Goal: Task Accomplishment & Management: Manage account settings

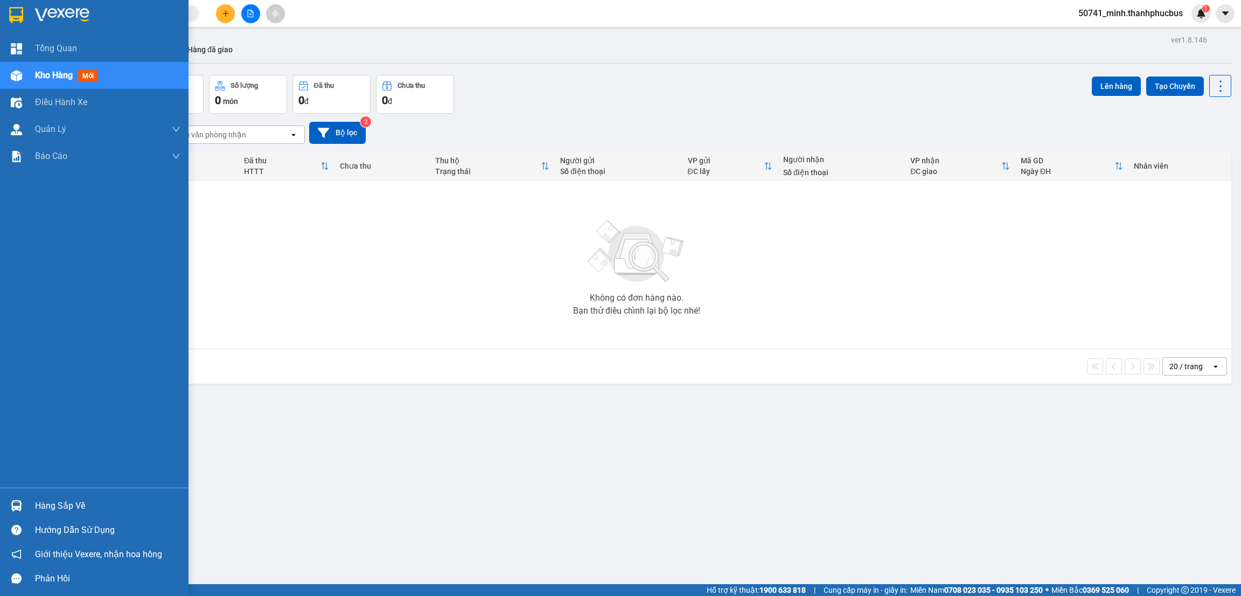
click at [33, 508] on div "Hàng sắp về" at bounding box center [94, 505] width 188 height 24
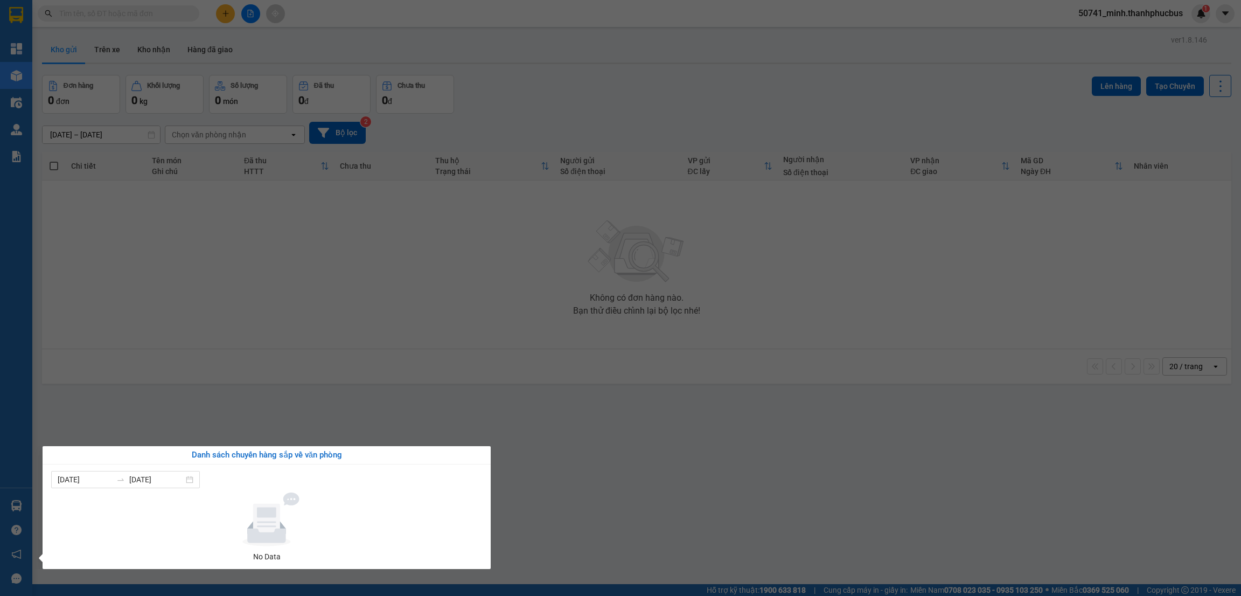
click at [739, 526] on section "Kết quả tìm kiếm ( 0 ) Bộ lọc No Data 50741_minh.thanhphucbus 1 Tổng Quan Kho h…" at bounding box center [620, 298] width 1241 height 596
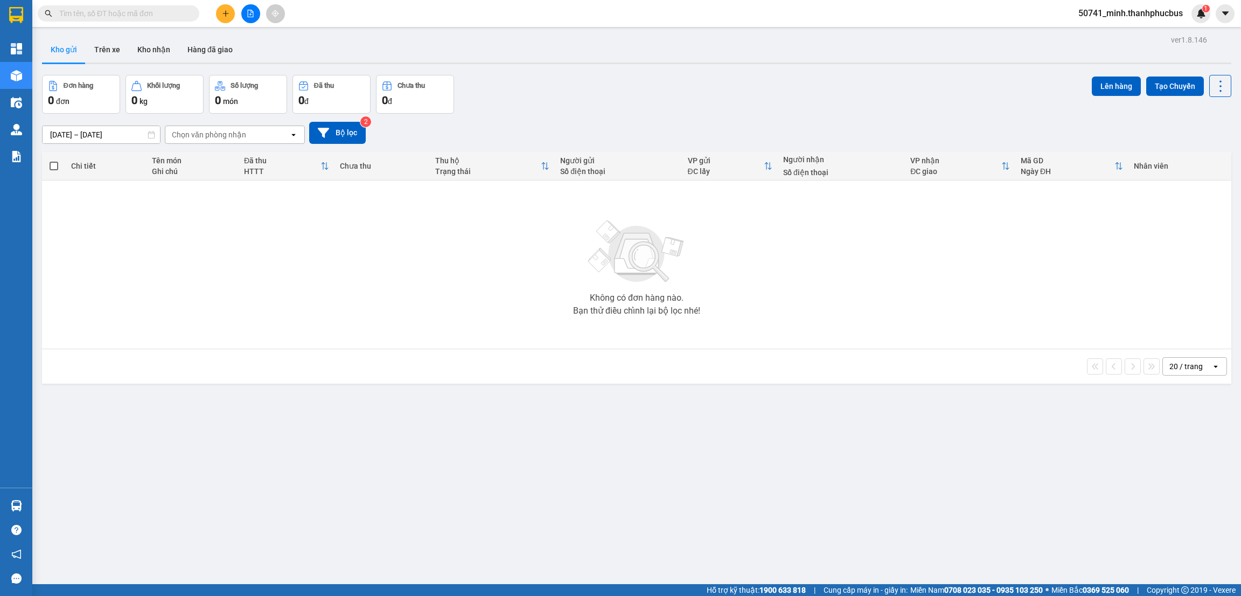
click at [113, 55] on button "Trên xe" at bounding box center [107, 50] width 43 height 26
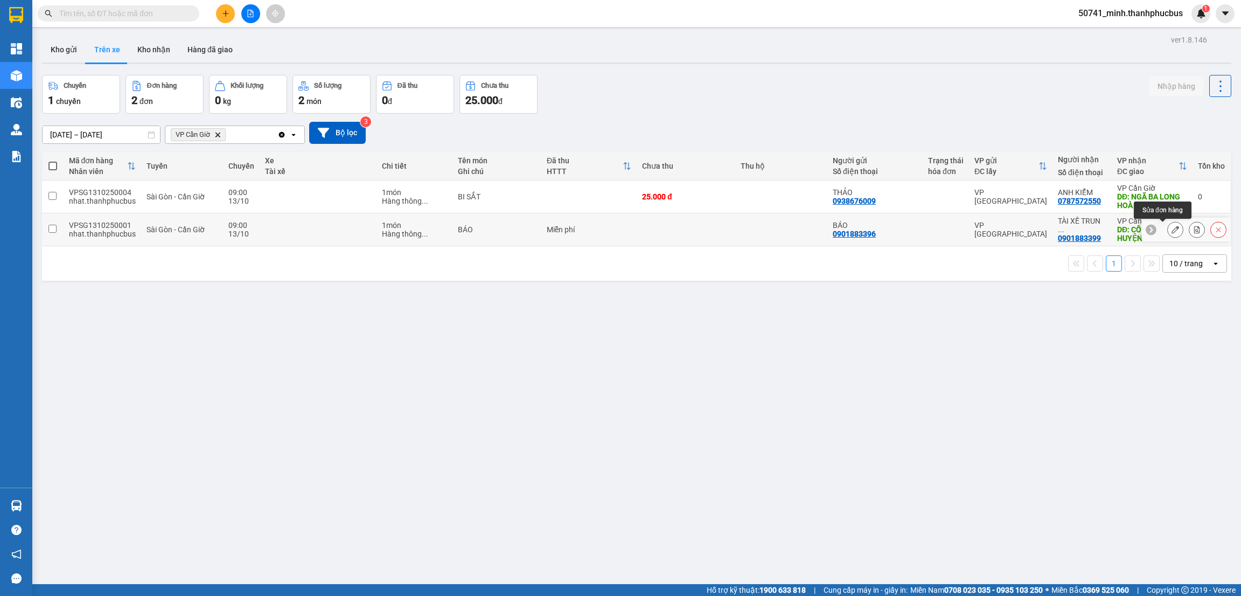
click at [1171, 229] on icon at bounding box center [1175, 230] width 8 height 8
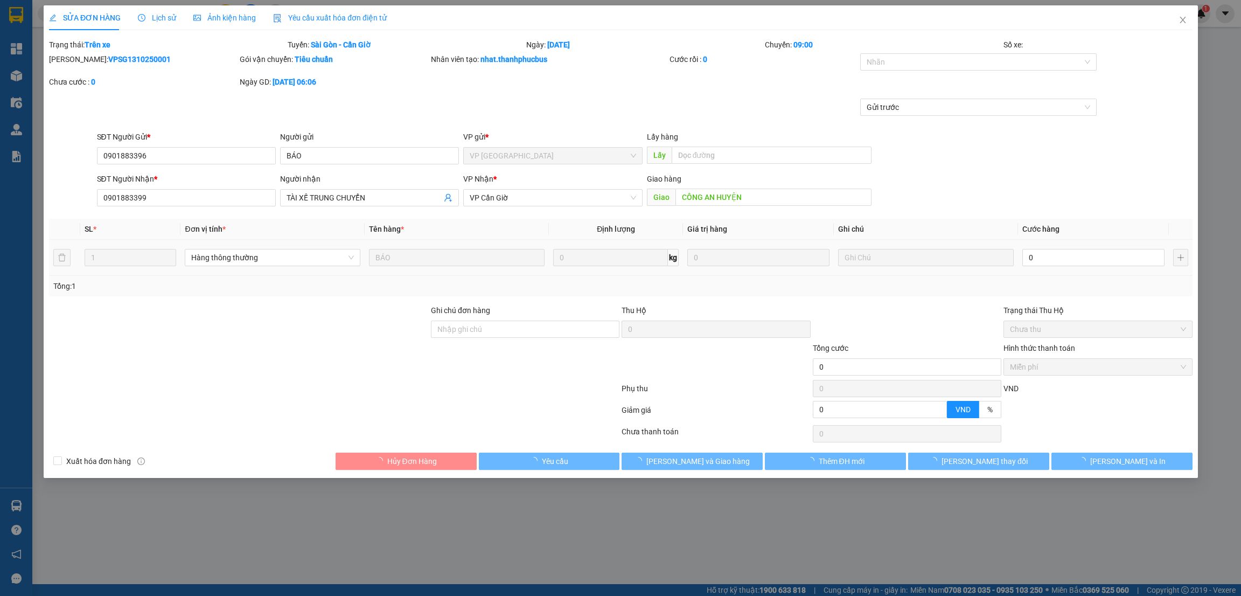
type input "0901883396"
type input "BÁO"
type input "0901883399"
type input "TÀI XẾ TRUNG CHUYỂN"
type input "CÔNG AN HUYỆN"
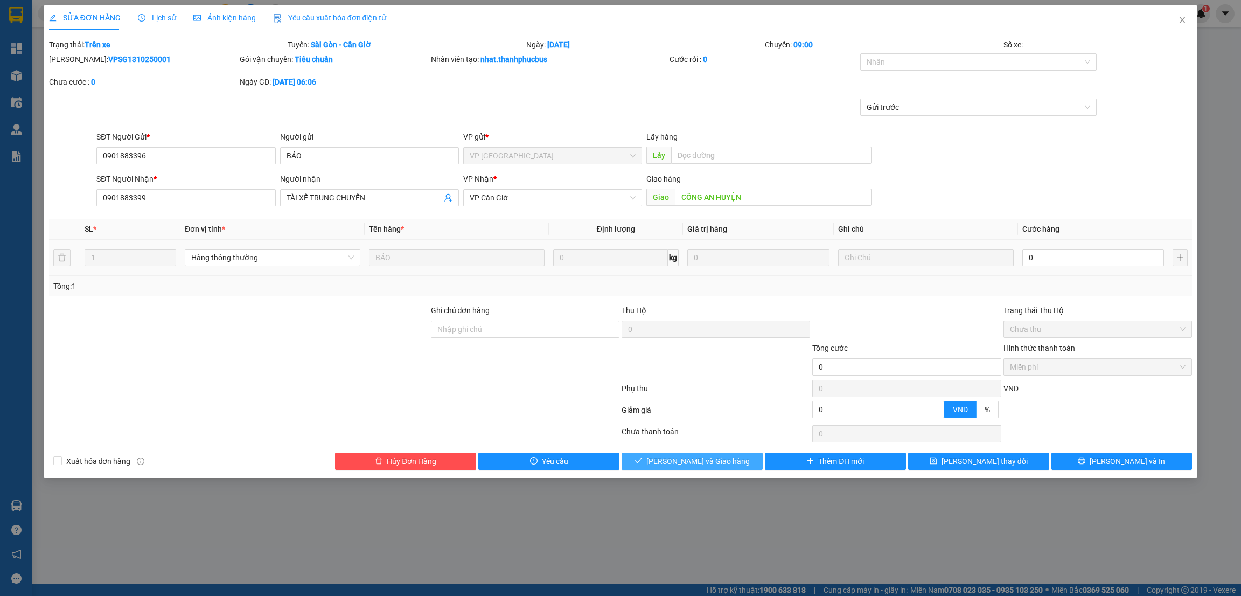
click at [697, 465] on span "[PERSON_NAME] và Giao hàng" at bounding box center [697, 461] width 103 height 12
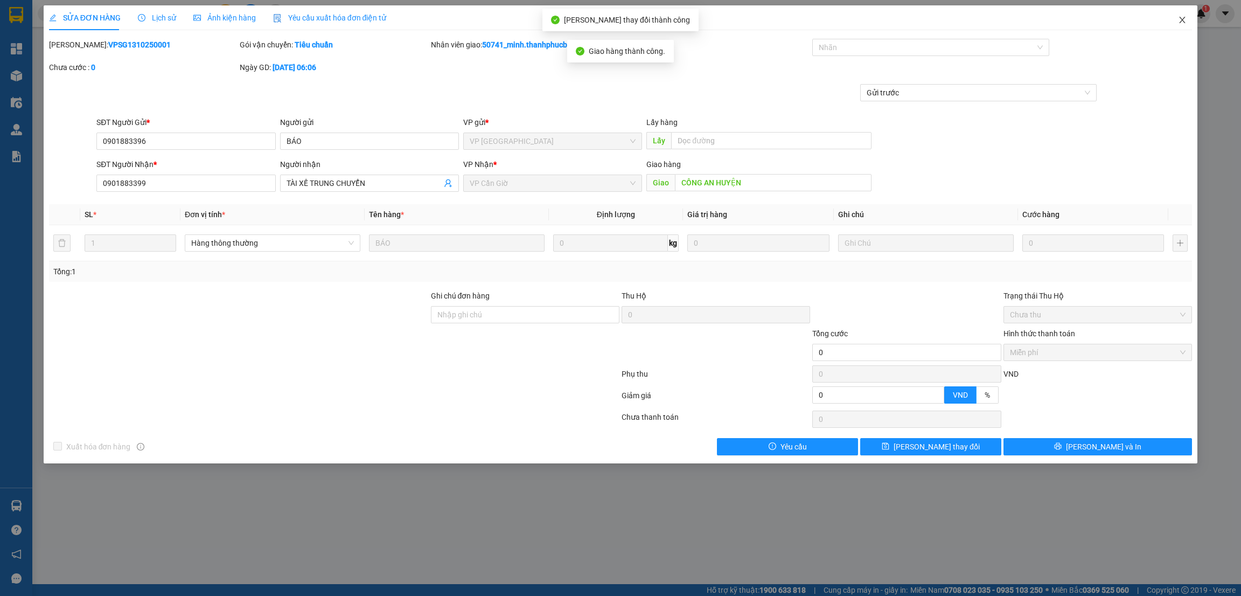
click at [1179, 25] on span "Close" at bounding box center [1182, 20] width 30 height 30
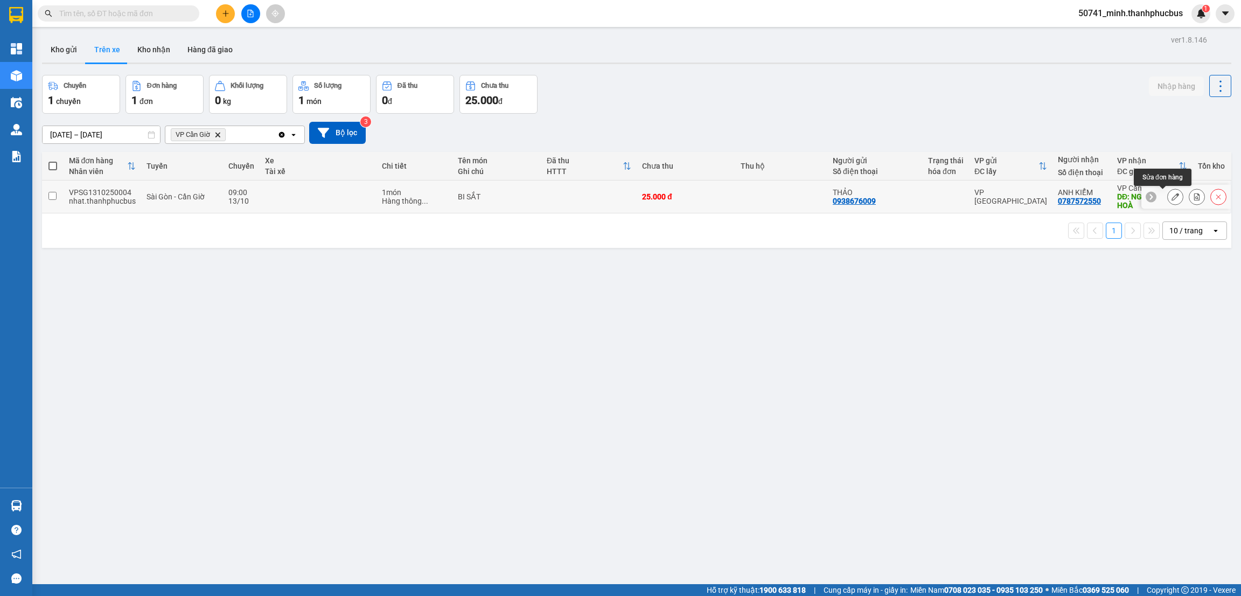
click at [1171, 198] on icon at bounding box center [1175, 197] width 8 height 8
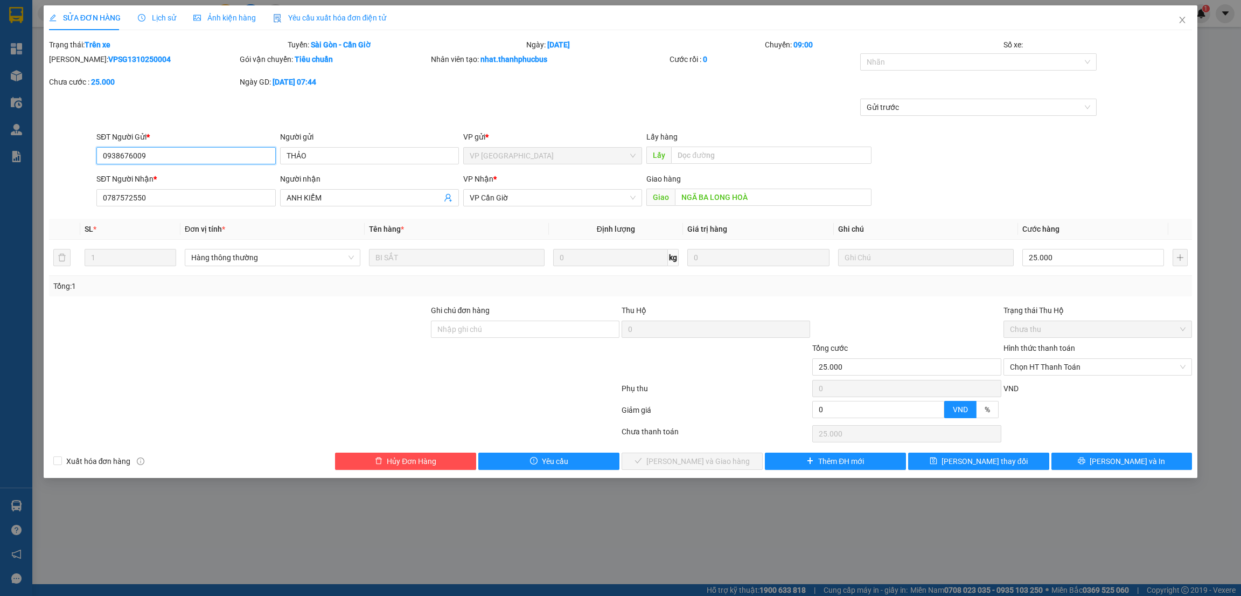
click at [1058, 362] on span "Chọn HT Thanh Toán" at bounding box center [1098, 367] width 176 height 16
click at [1042, 386] on div "Tại văn phòng" at bounding box center [1098, 389] width 176 height 12
type input "0"
click at [709, 456] on span "[PERSON_NAME] và Giao hàng" at bounding box center [697, 461] width 103 height 12
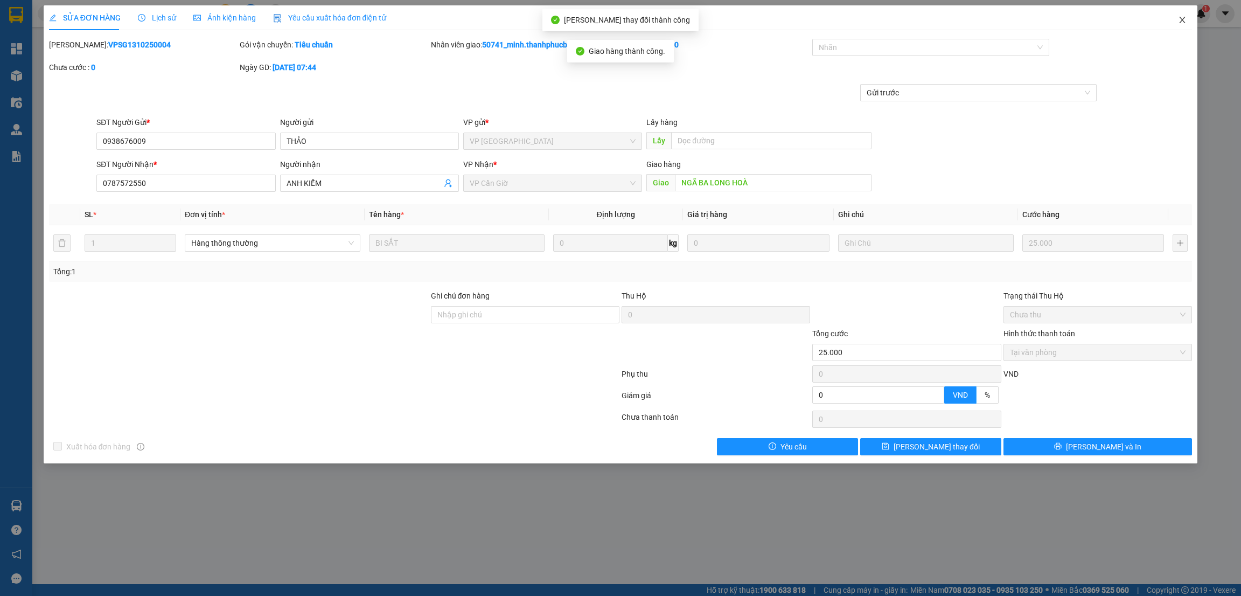
click at [1181, 20] on icon "close" at bounding box center [1182, 20] width 6 height 6
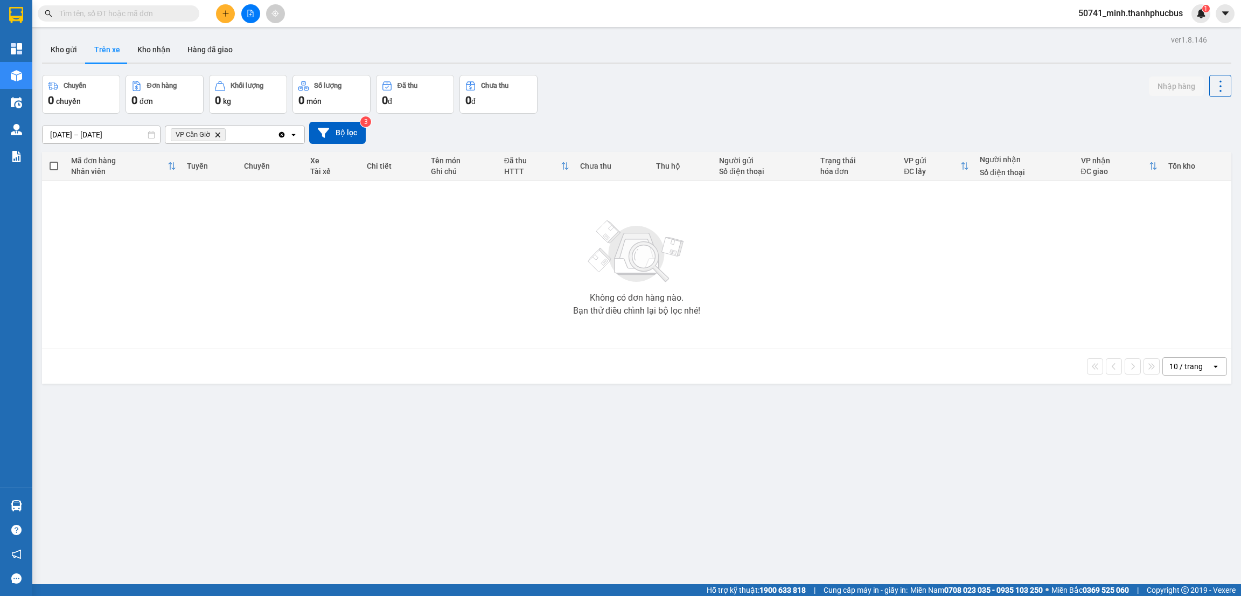
click at [156, 54] on button "Kho nhận" at bounding box center [154, 50] width 50 height 26
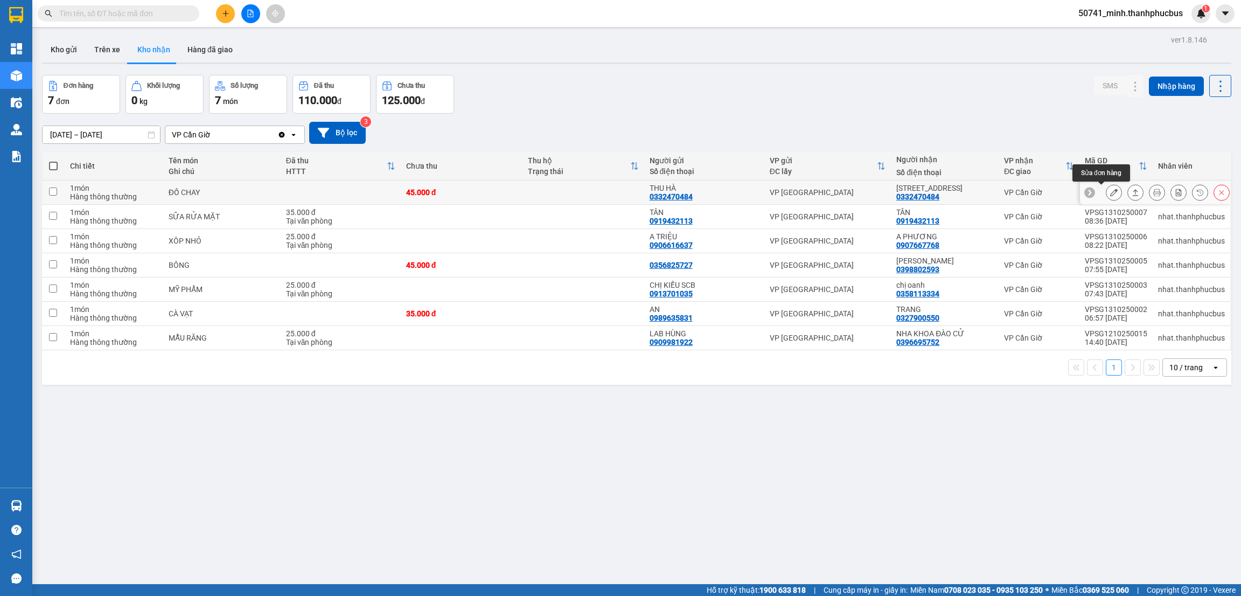
click at [1110, 193] on icon at bounding box center [1114, 192] width 8 height 8
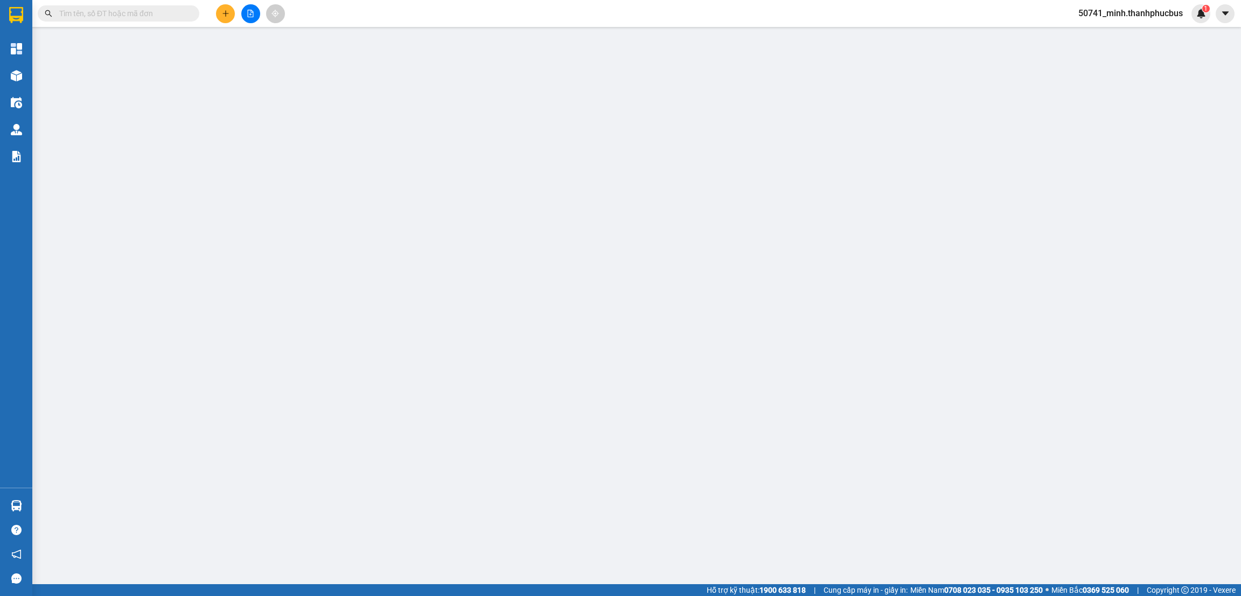
type input "0332470484"
type input "THU HÀ"
type input "0332470484"
type input "[STREET_ADDRESS]"
type input "45.000"
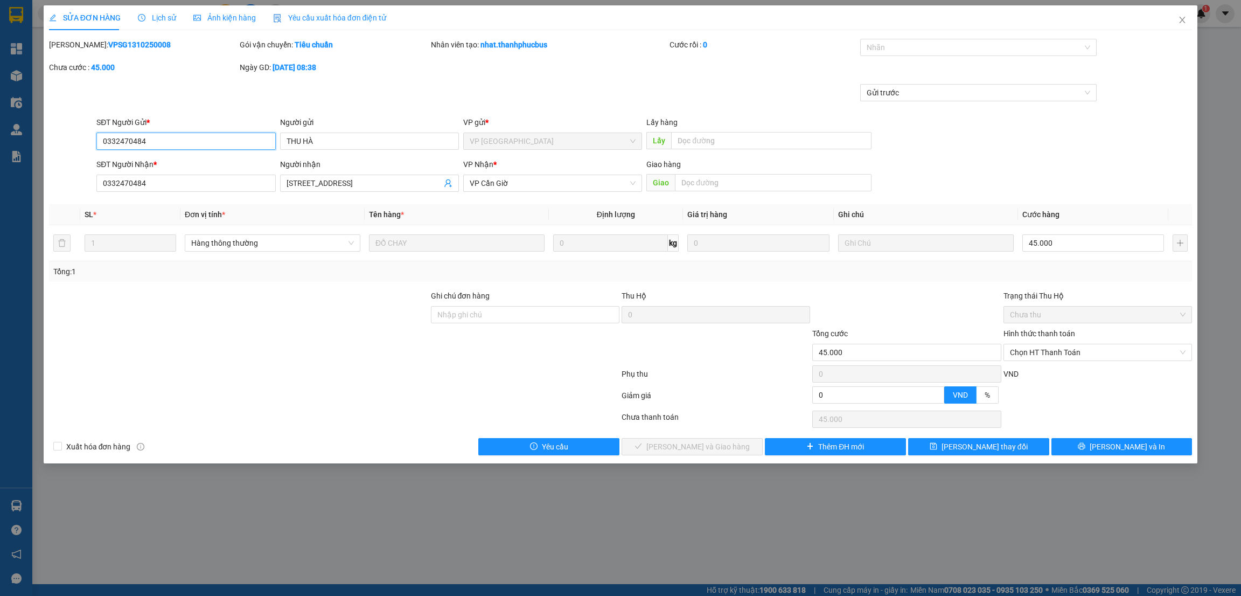
click at [1058, 353] on span "Chọn HT Thanh Toán" at bounding box center [1098, 352] width 176 height 16
click at [1032, 372] on div "Tại văn phòng" at bounding box center [1098, 374] width 176 height 12
type input "0"
click at [720, 445] on span "[PERSON_NAME] và Giao hàng" at bounding box center [697, 446] width 103 height 12
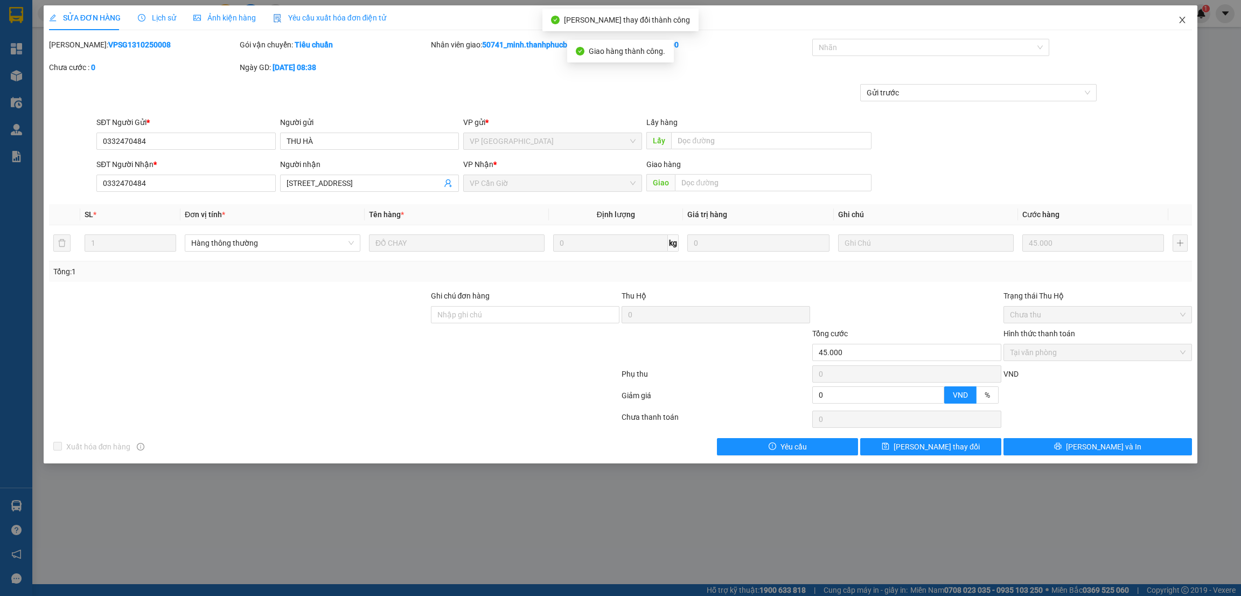
click at [1188, 19] on span "Close" at bounding box center [1182, 20] width 30 height 30
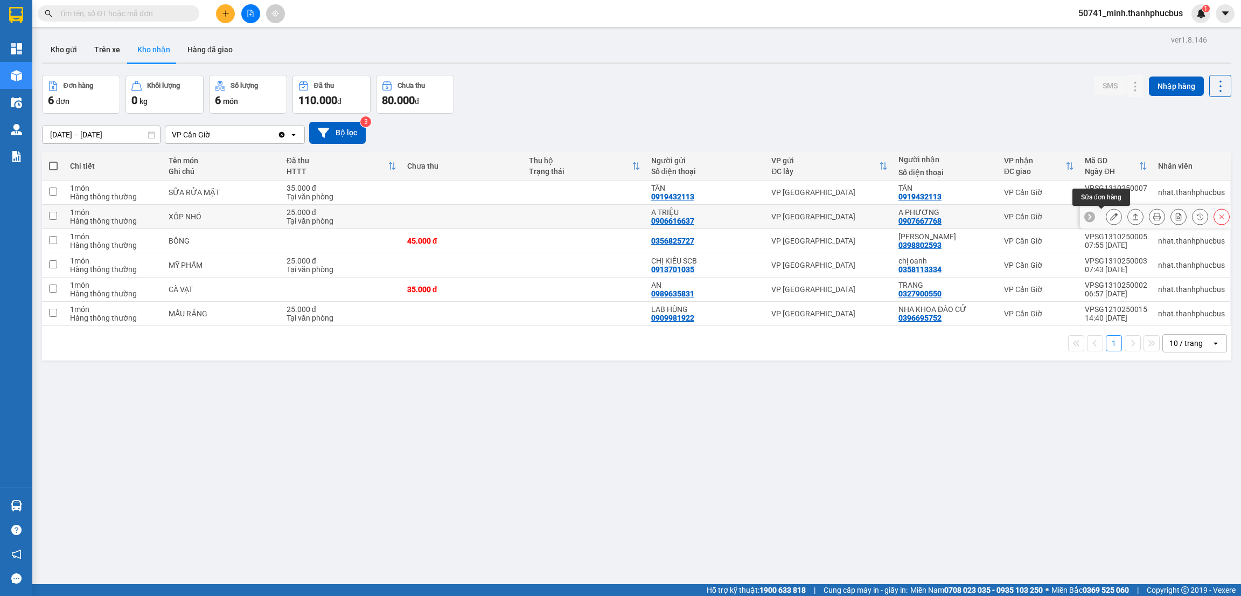
click at [1110, 216] on icon at bounding box center [1114, 217] width 8 height 8
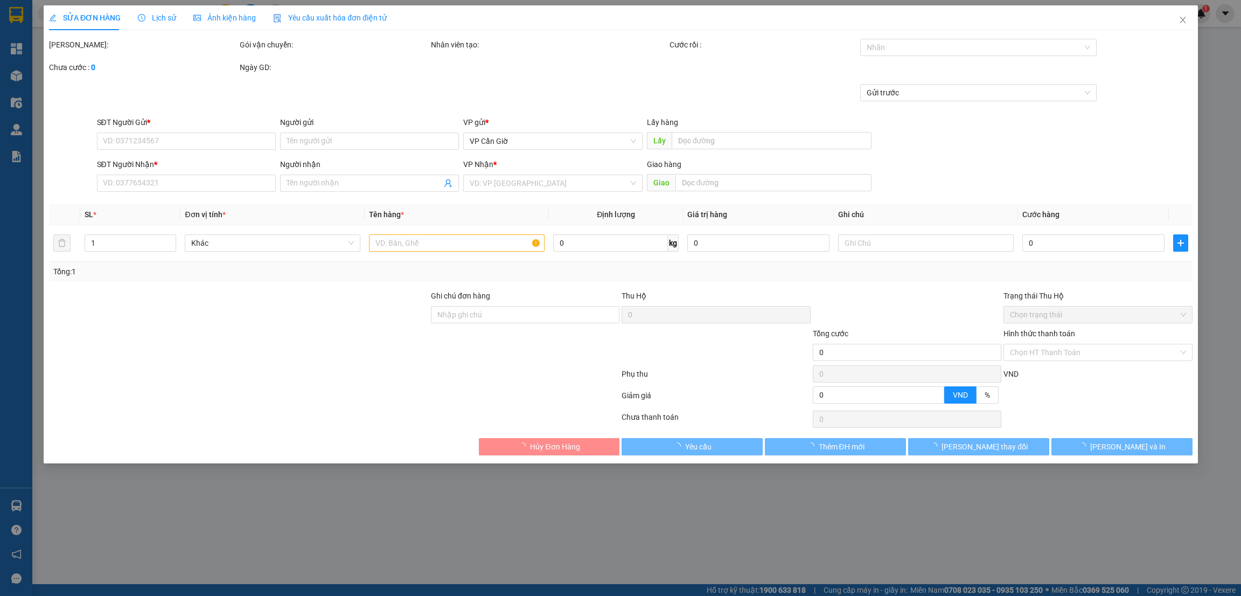
type input "0906616637"
type input "A TRIỆU"
type input "0907667768"
type input "A PHƯƠNG"
type input "25.000"
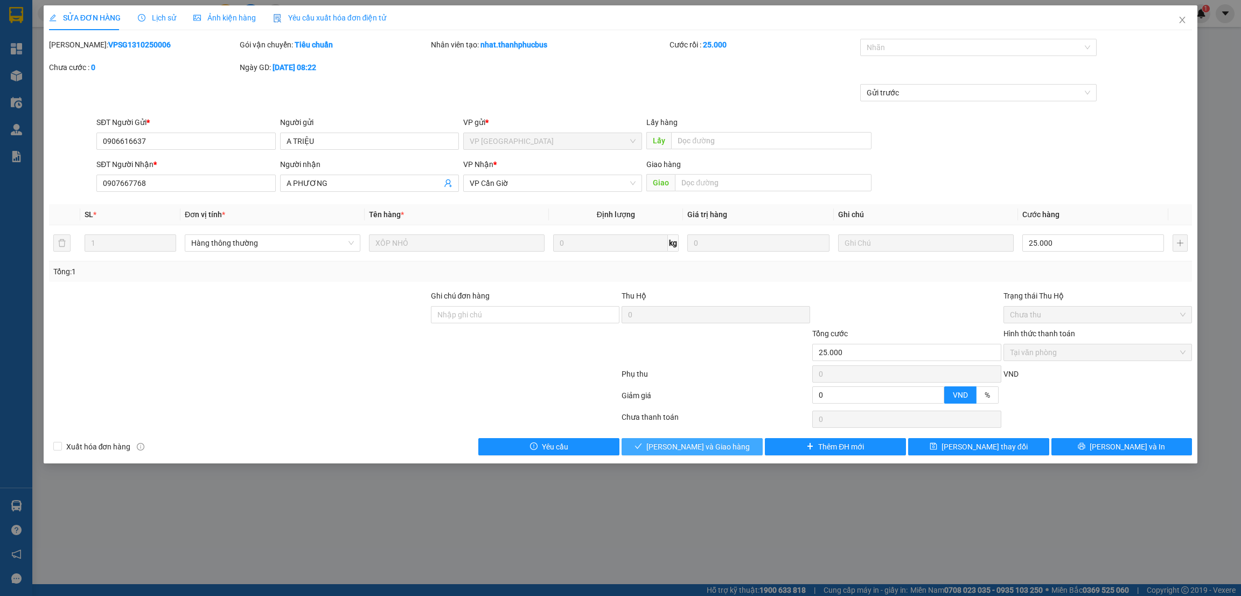
click at [711, 449] on span "[PERSON_NAME] và Giao hàng" at bounding box center [697, 446] width 103 height 12
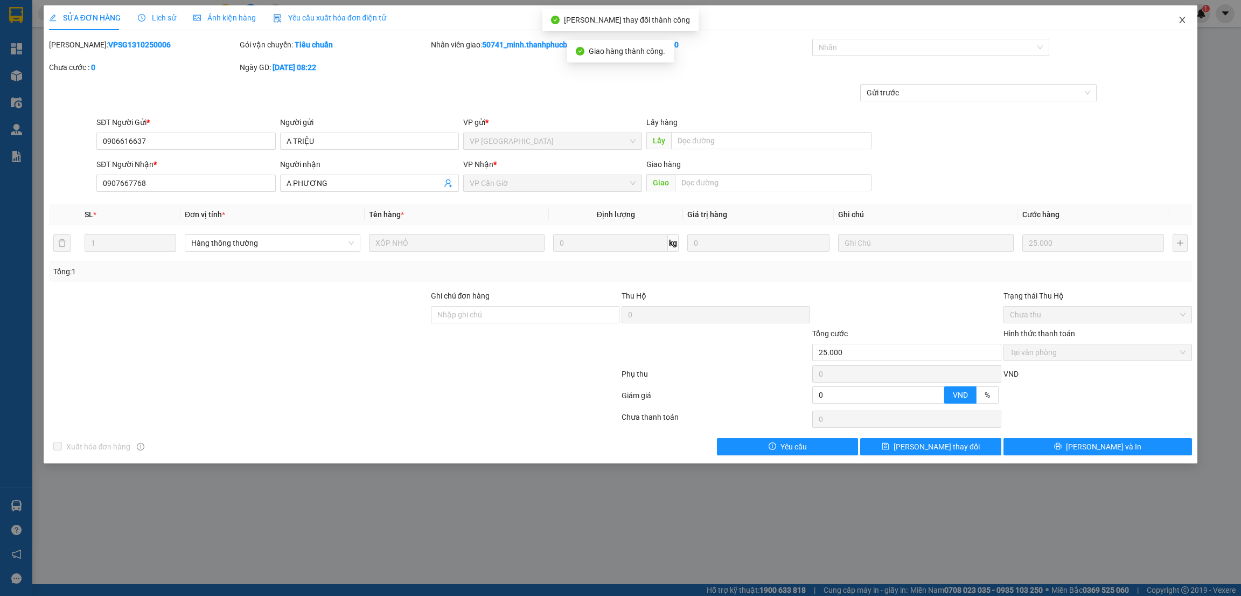
click at [1188, 20] on span "Close" at bounding box center [1182, 20] width 30 height 30
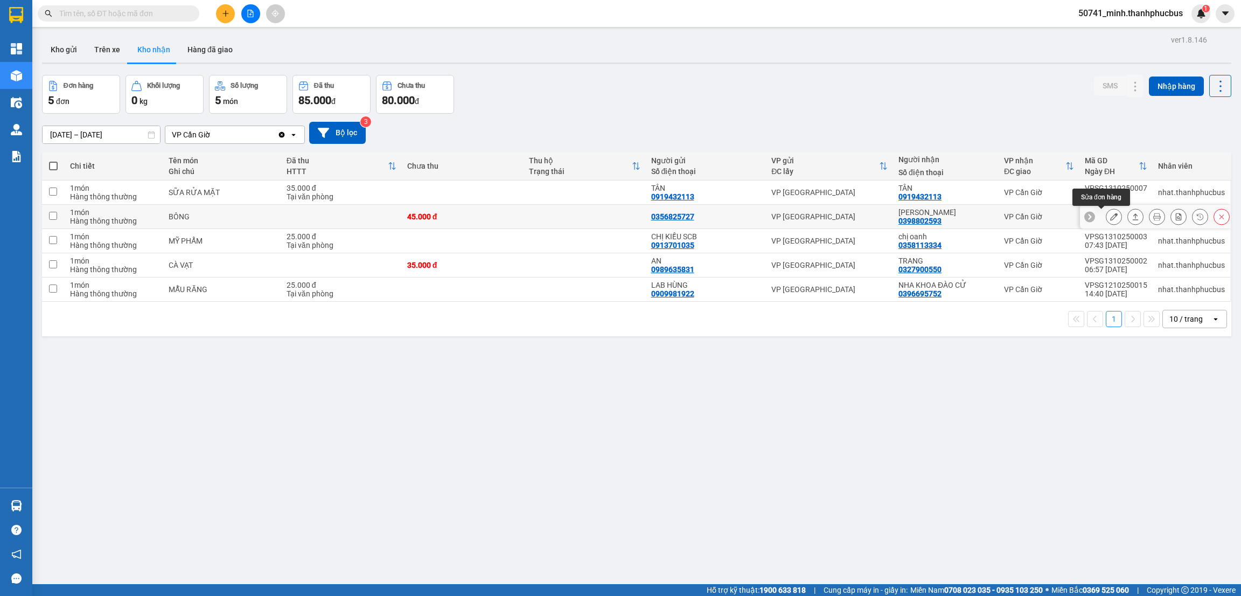
click at [1110, 217] on icon at bounding box center [1114, 217] width 8 height 8
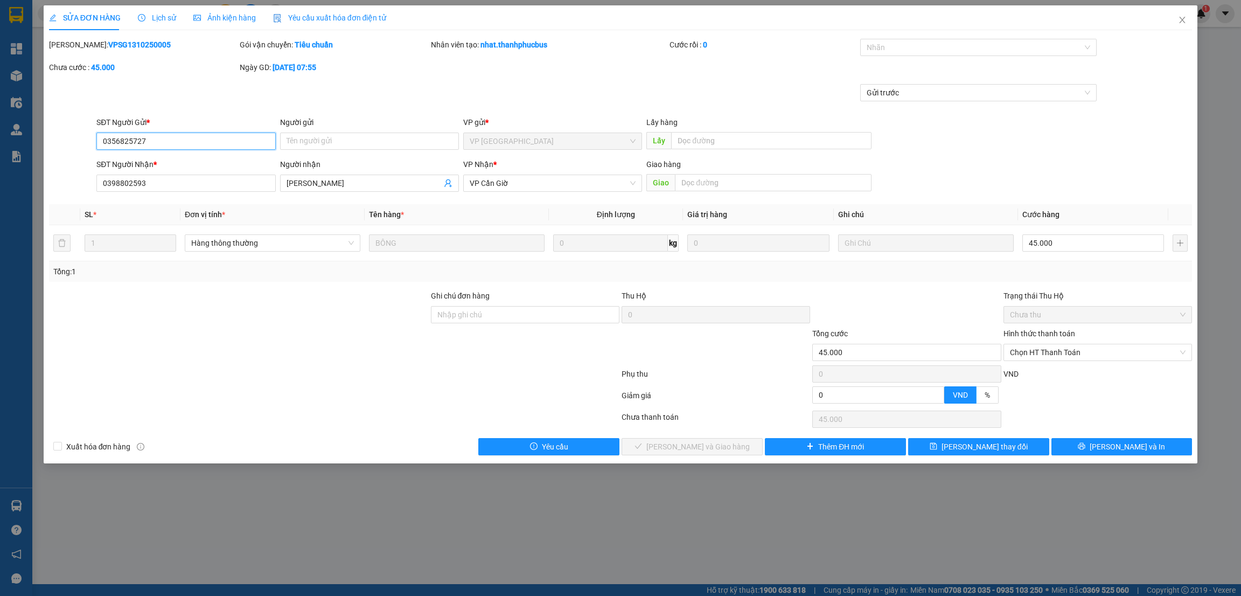
click at [1040, 352] on span "Chọn HT Thanh Toán" at bounding box center [1098, 352] width 176 height 16
click at [1036, 372] on div "Tại văn phòng" at bounding box center [1098, 374] width 176 height 12
type input "0"
click at [723, 449] on span "[PERSON_NAME] và Giao hàng" at bounding box center [697, 446] width 103 height 12
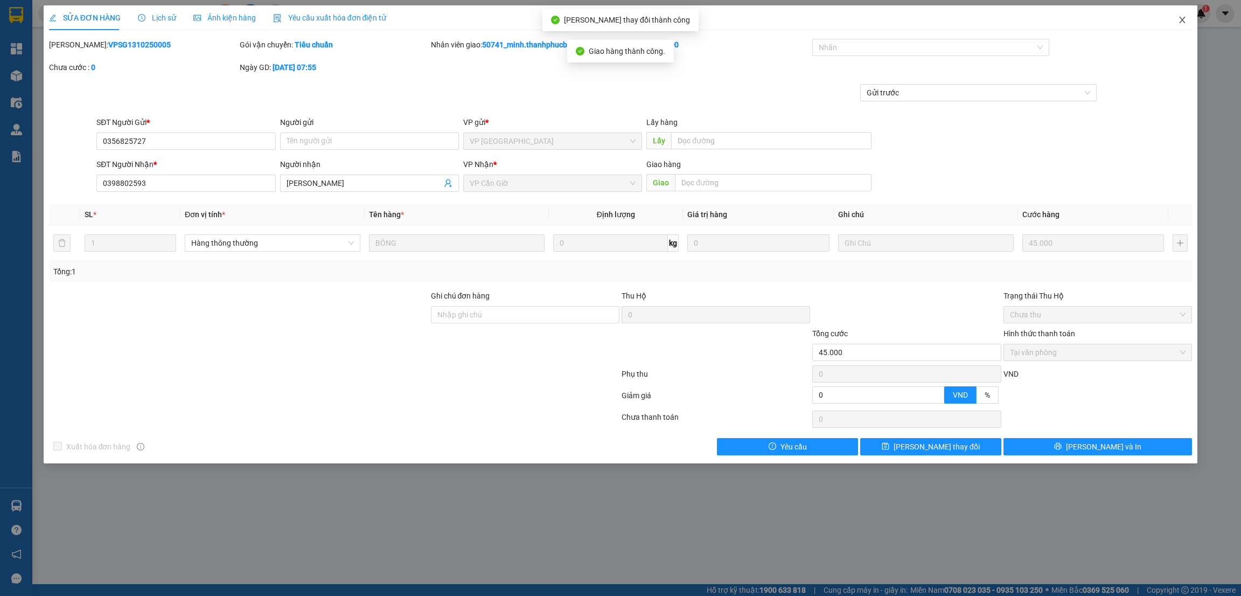
click at [1182, 19] on icon "close" at bounding box center [1182, 20] width 6 height 6
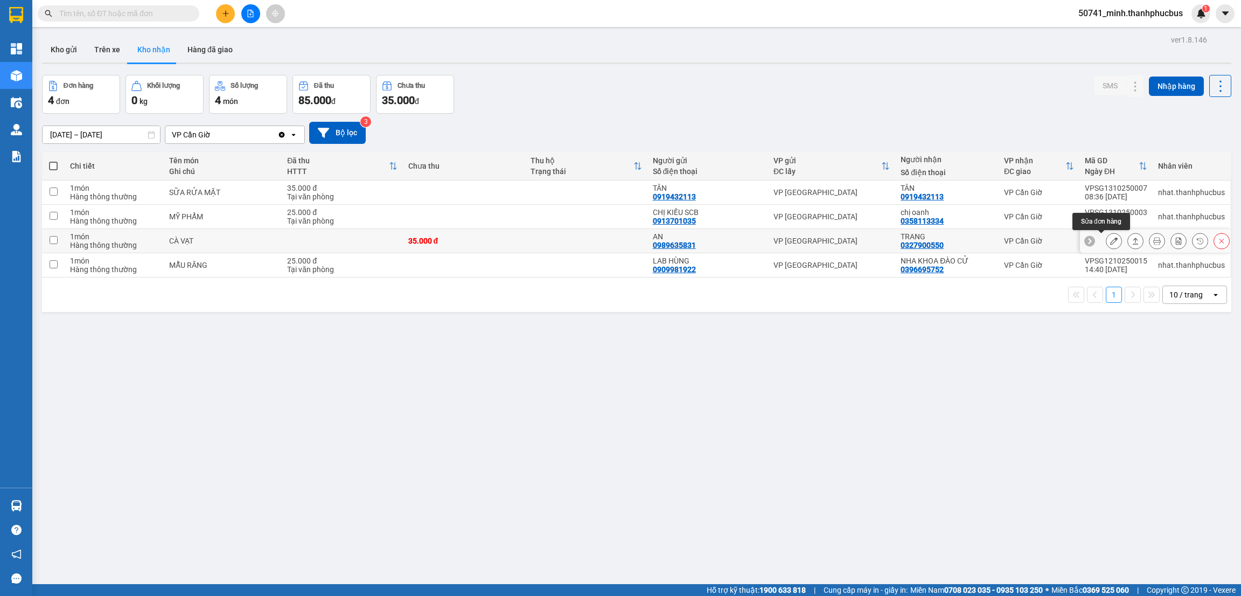
click at [1110, 240] on icon at bounding box center [1114, 241] width 8 height 8
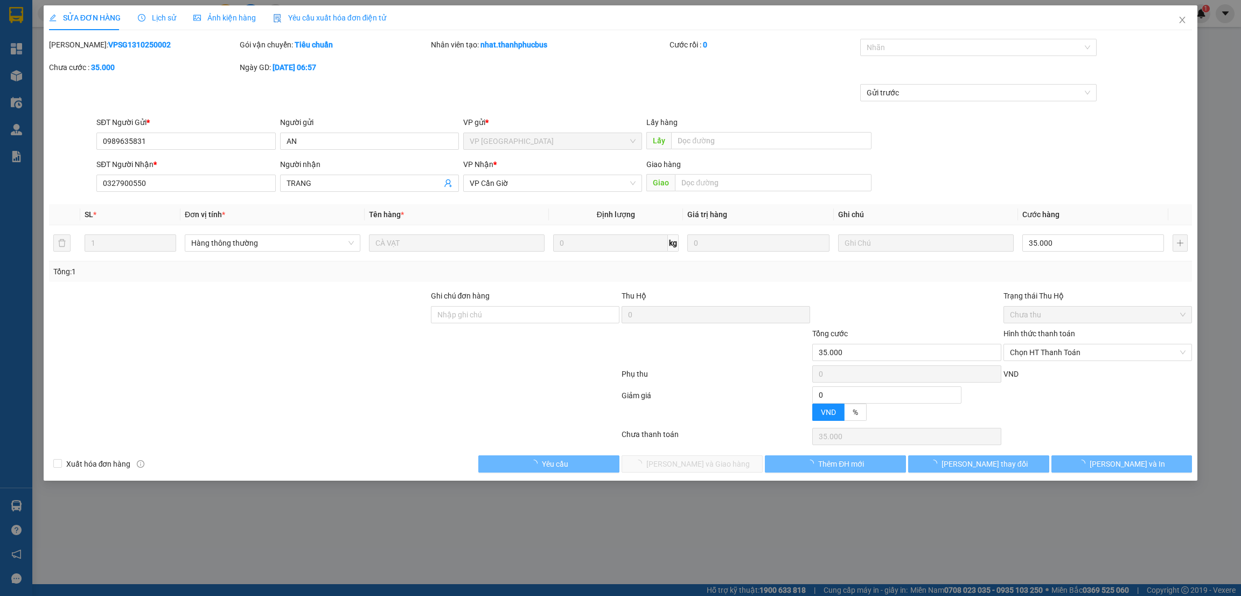
type input "0989635831"
type input "AN"
type input "0327900550"
type input "TRANG"
type input "35.000"
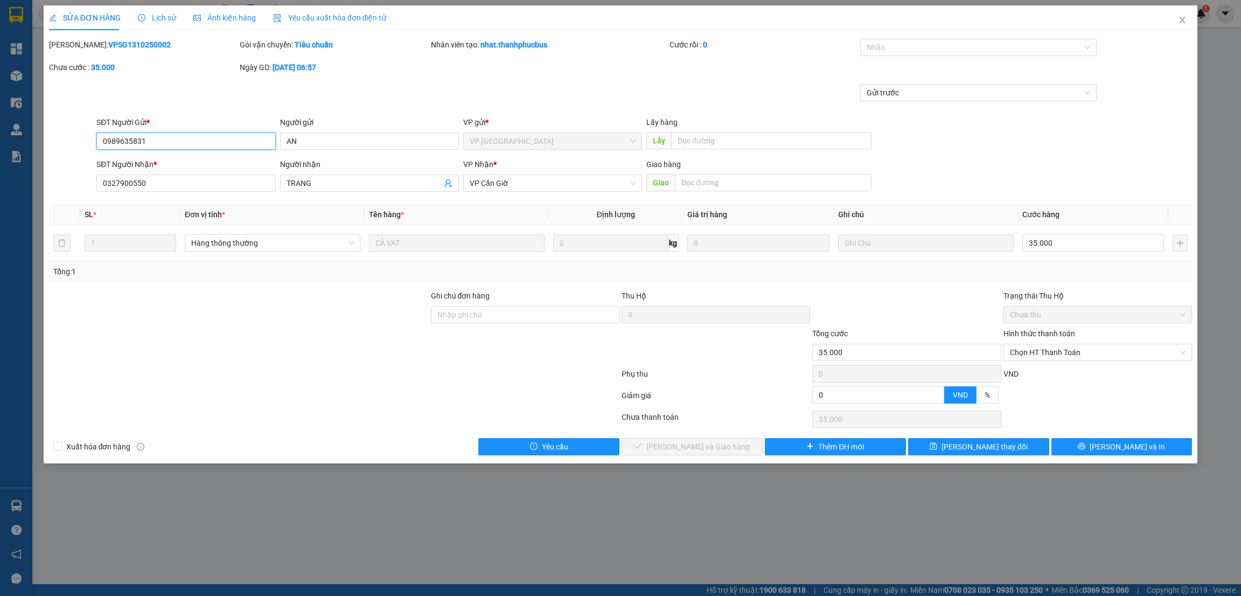
click at [1051, 353] on span "Chọn HT Thanh Toán" at bounding box center [1098, 352] width 176 height 16
click at [1040, 375] on div "Tại văn phòng" at bounding box center [1098, 374] width 176 height 12
type input "0"
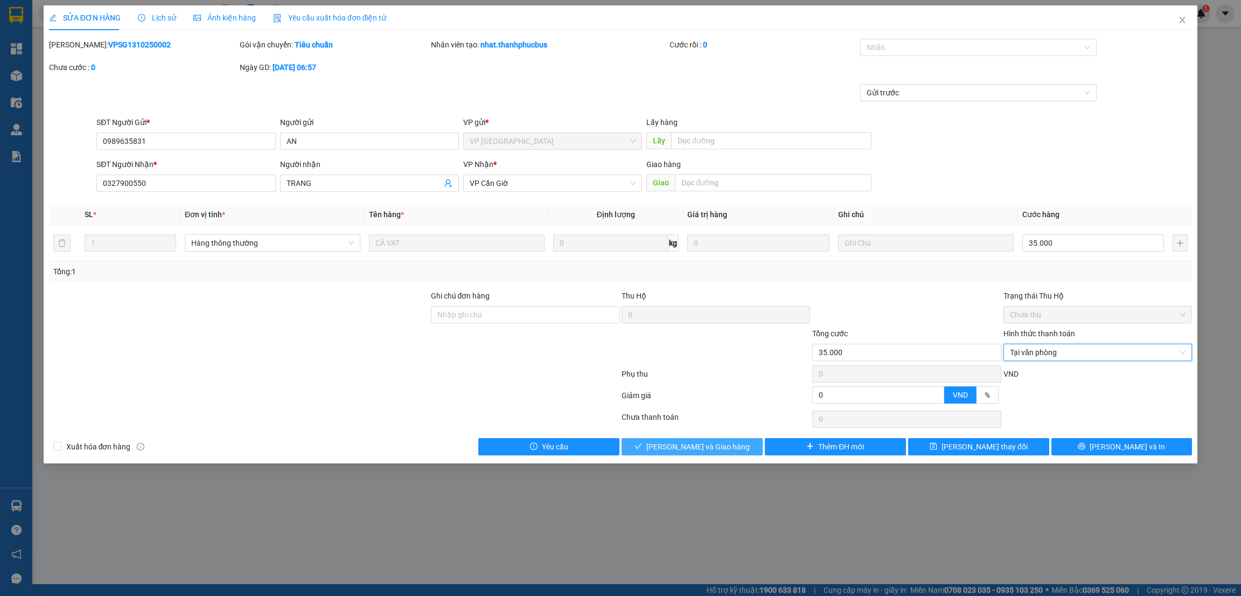
click at [704, 447] on span "[PERSON_NAME] và Giao hàng" at bounding box center [697, 446] width 103 height 12
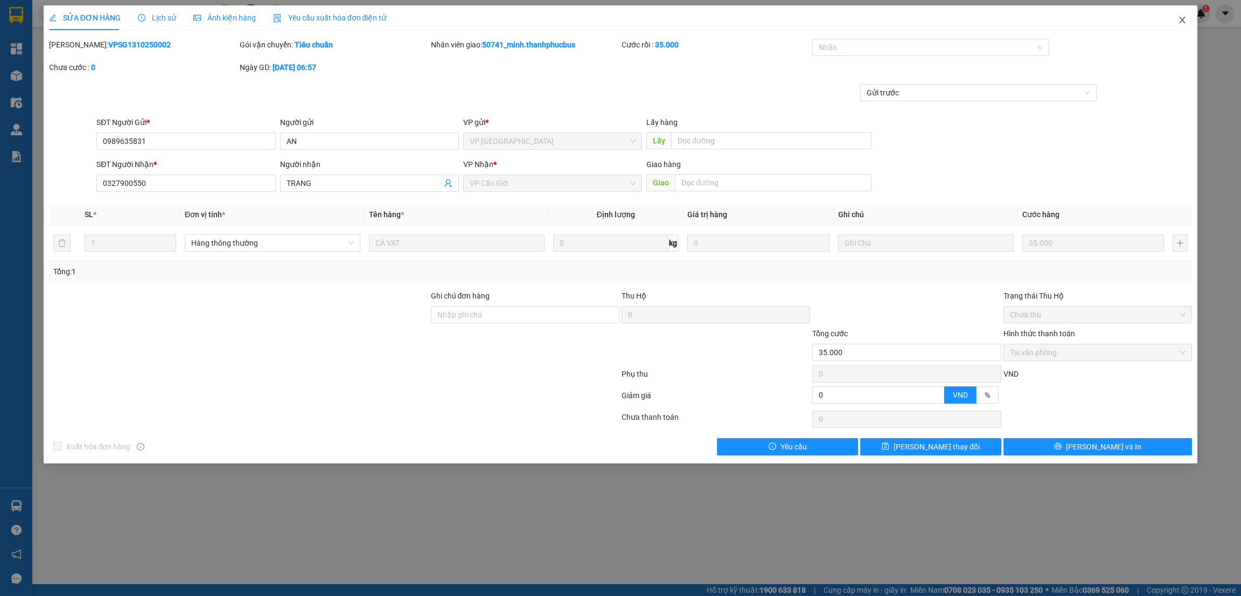
click at [1185, 18] on icon "close" at bounding box center [1182, 20] width 9 height 9
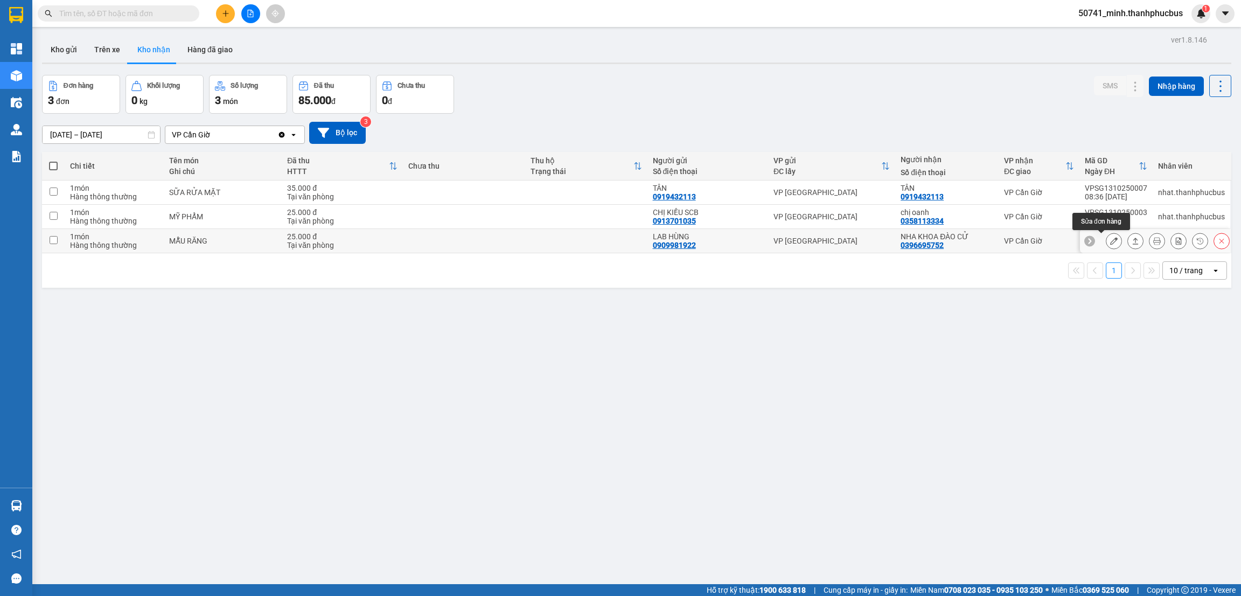
click at [1110, 242] on icon at bounding box center [1114, 241] width 8 height 8
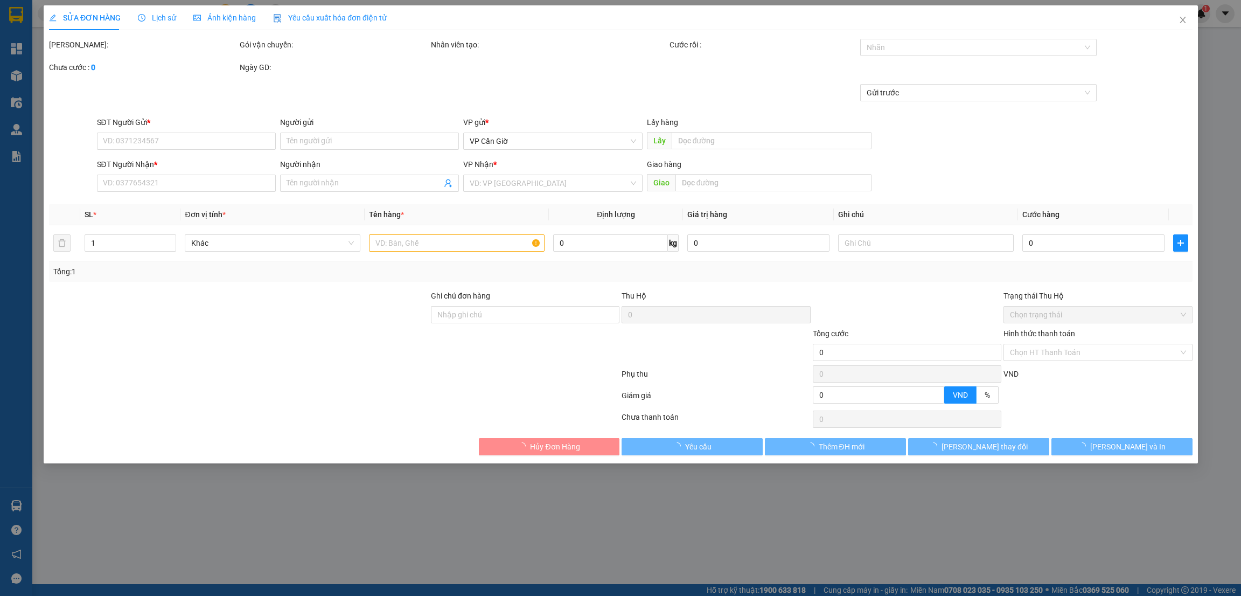
type input "0909981922"
type input "LAB HÙNG"
type input "0396695752"
type input "NHA KHOA ĐÀO CỬ"
type input "25.000"
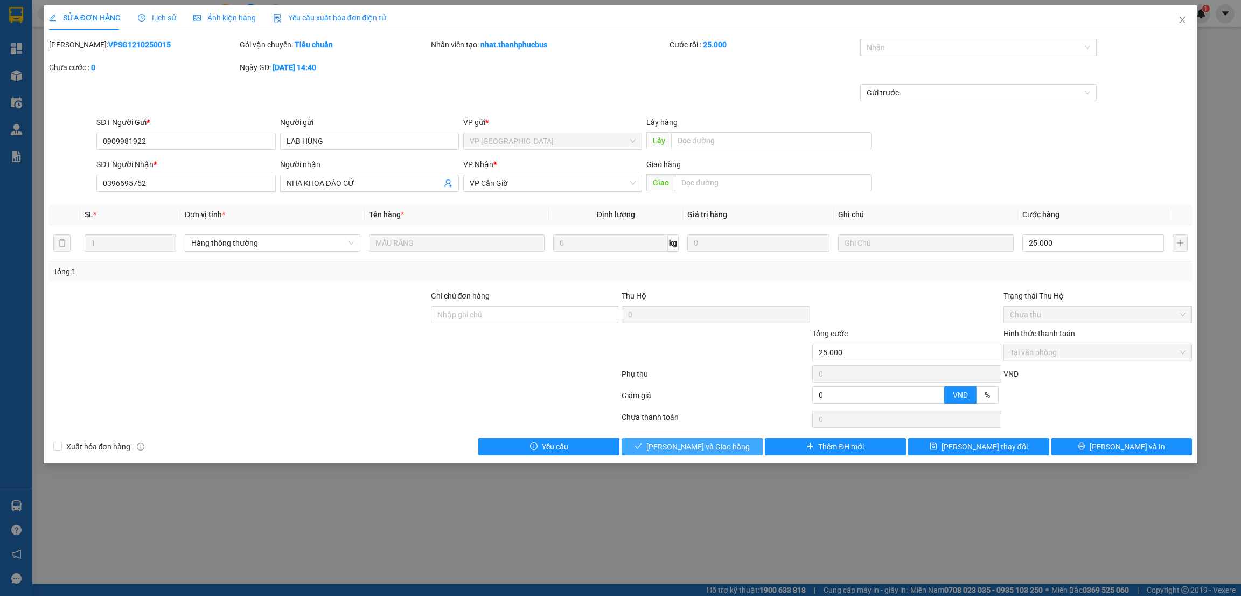
click at [689, 468] on div "SỬA ĐƠN HÀNG Lịch sử Ảnh kiện hàng Yêu cầu xuất hóa đơn điện tử Total Paid Fee …" at bounding box center [620, 298] width 1241 height 596
click at [707, 450] on span "[PERSON_NAME] và Giao hàng" at bounding box center [697, 446] width 103 height 12
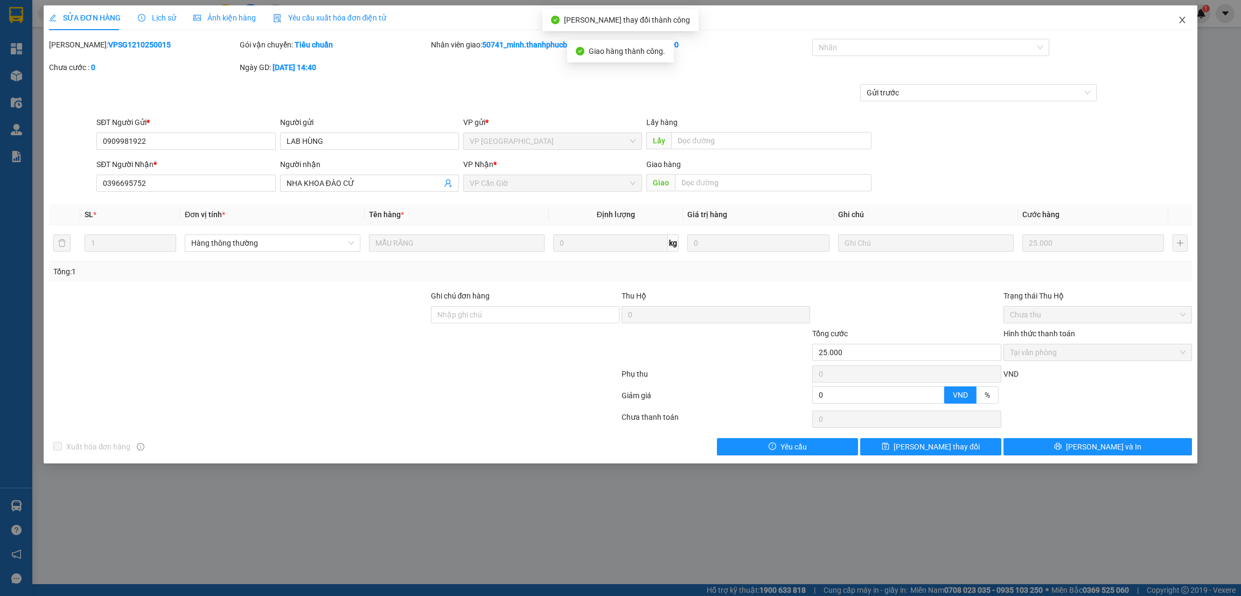
click at [1180, 20] on icon "close" at bounding box center [1182, 20] width 9 height 9
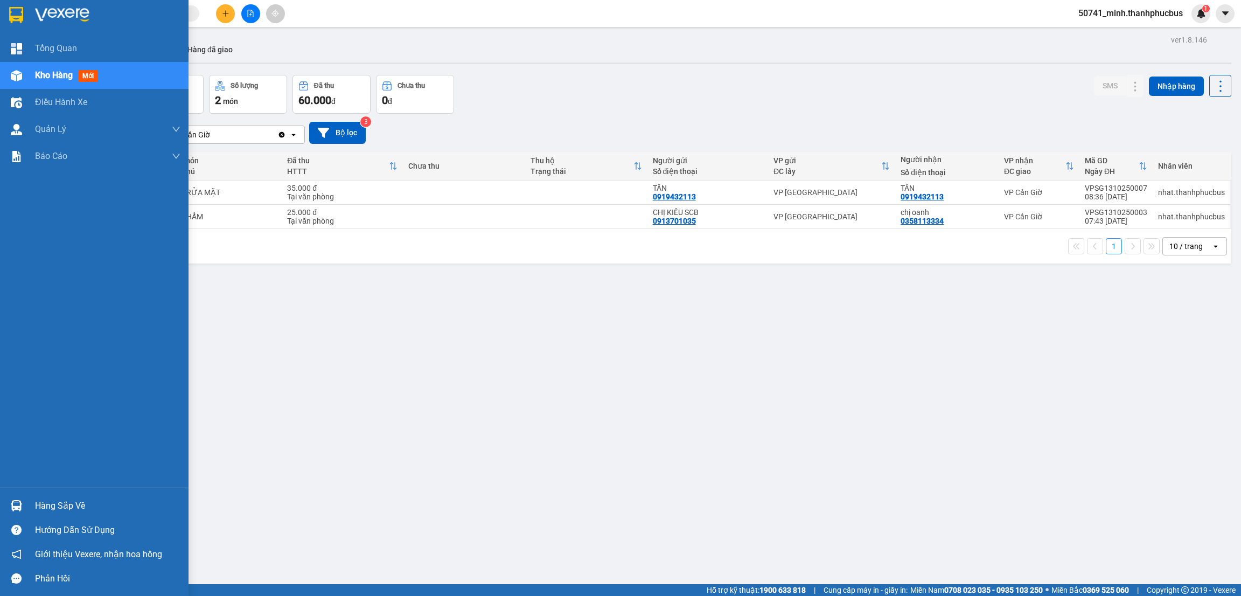
click at [66, 511] on div "Hàng sắp về" at bounding box center [107, 506] width 145 height 16
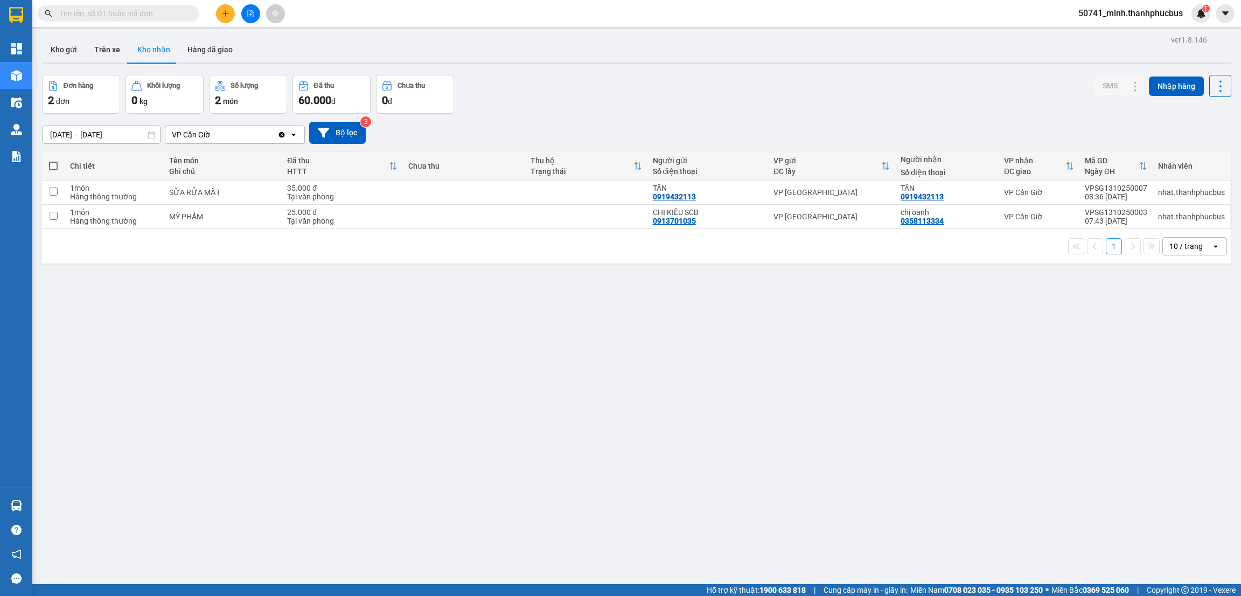
click at [574, 479] on section "Kết quả tìm kiếm ( 0 ) Bộ lọc No Data 50741_minh.thanhphucbus 1 Tổng Quan Kho h…" at bounding box center [620, 298] width 1241 height 596
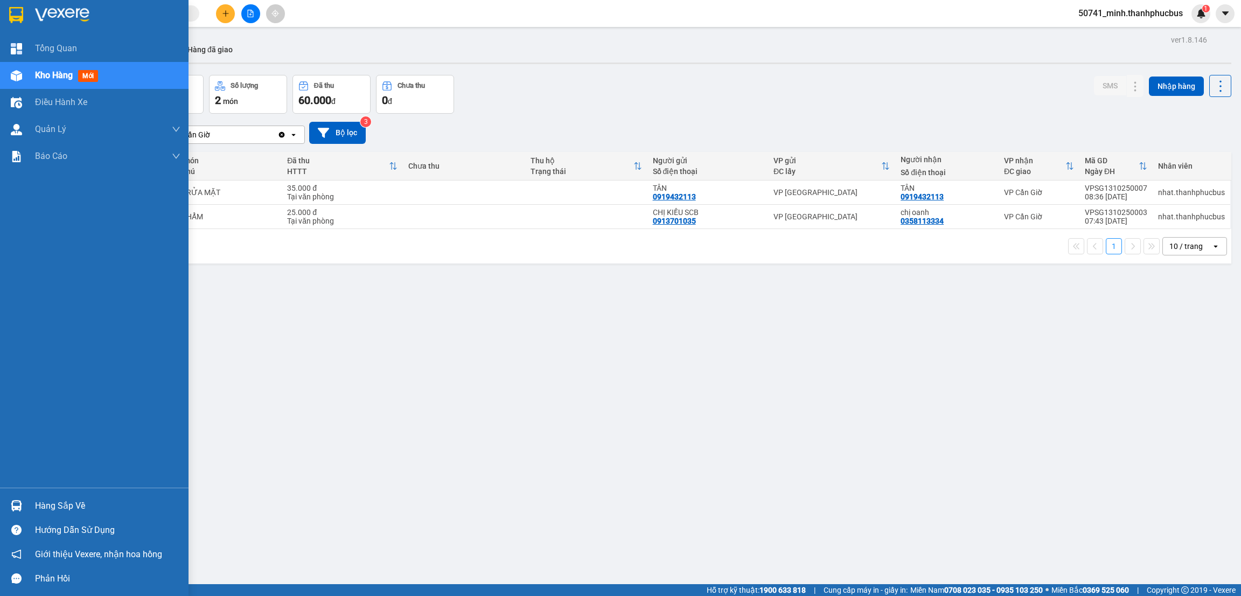
click at [62, 508] on div "Hàng sắp về" at bounding box center [107, 506] width 145 height 16
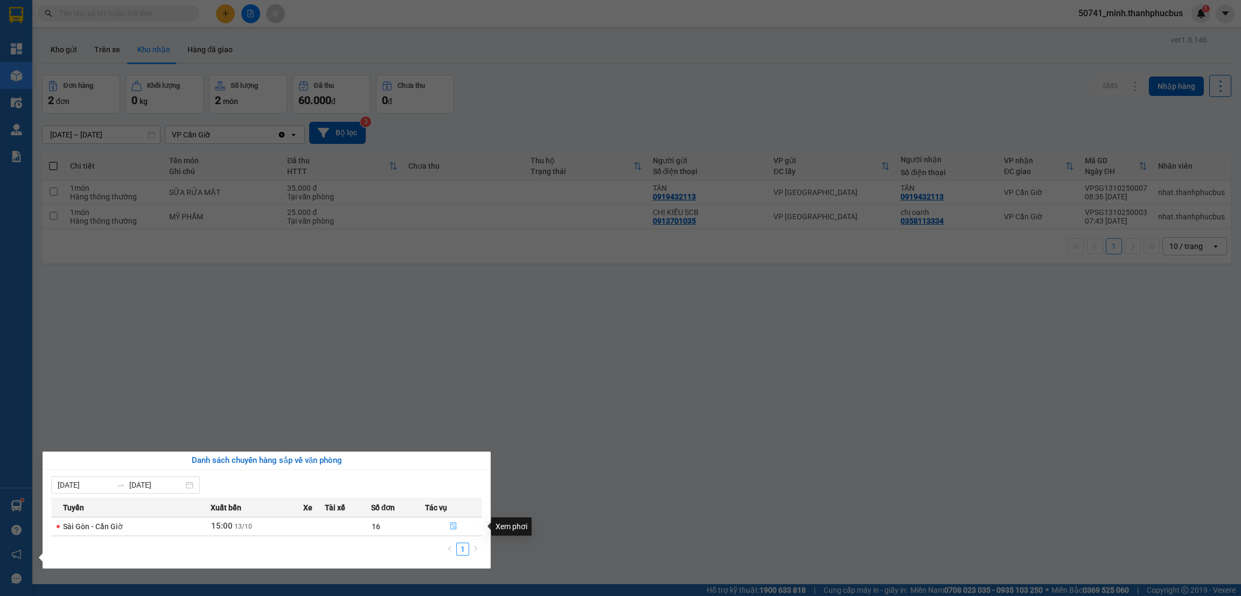
click at [454, 523] on icon "file-done" at bounding box center [454, 526] width 8 height 8
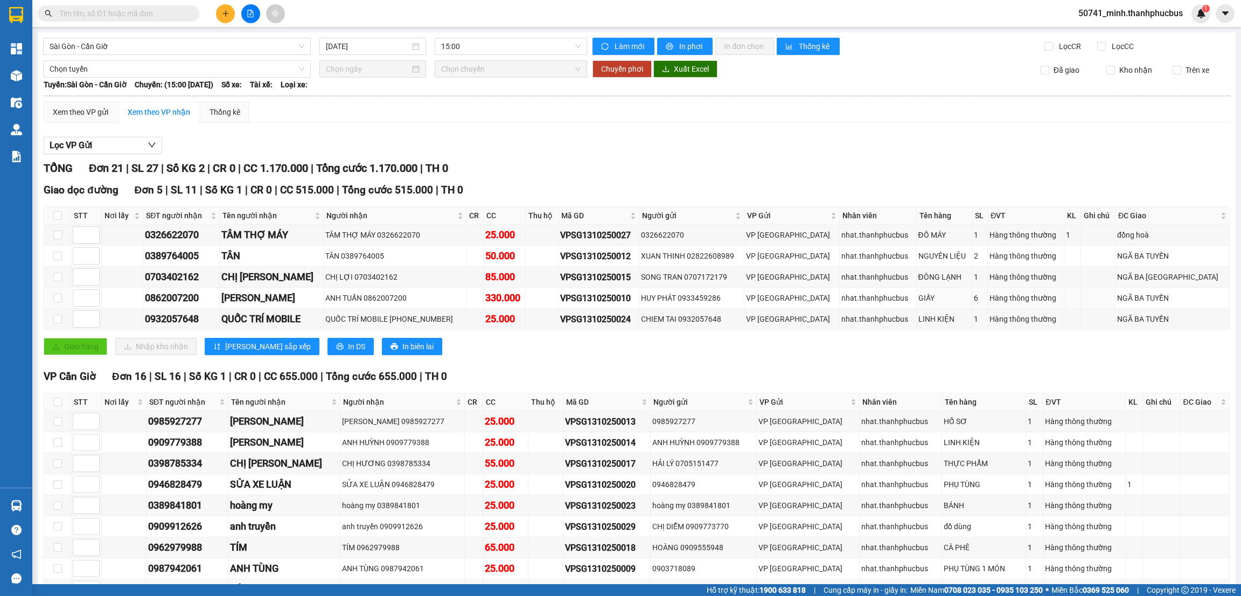
scroll to position [226, 0]
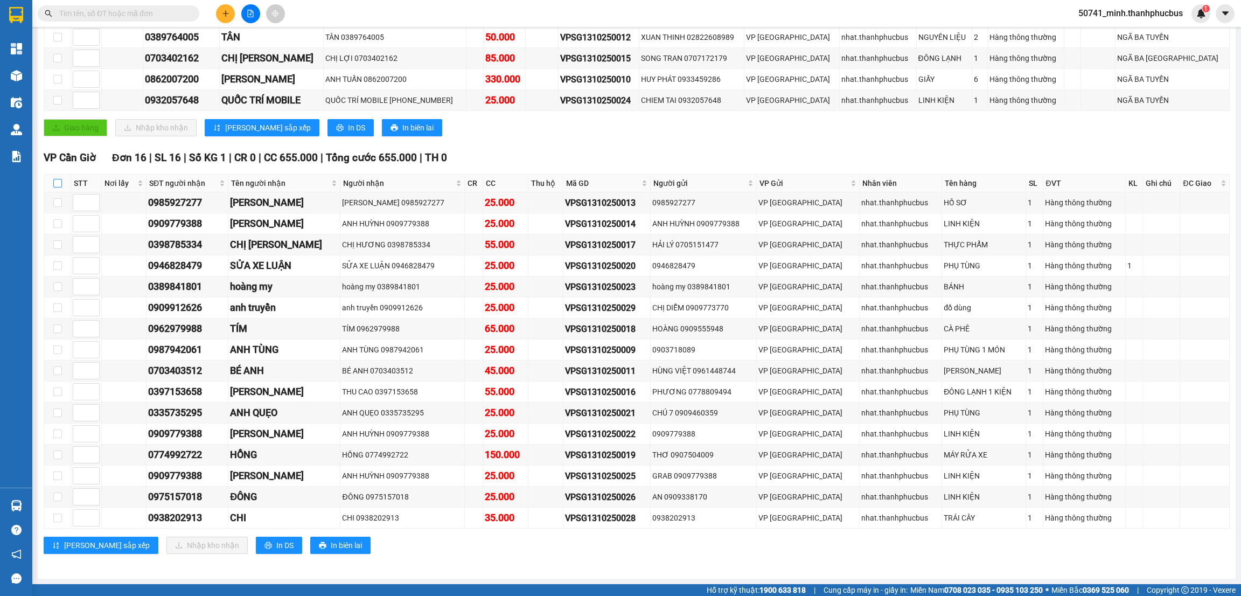
click at [58, 179] on input "checkbox" at bounding box center [57, 183] width 9 height 9
checkbox input "true"
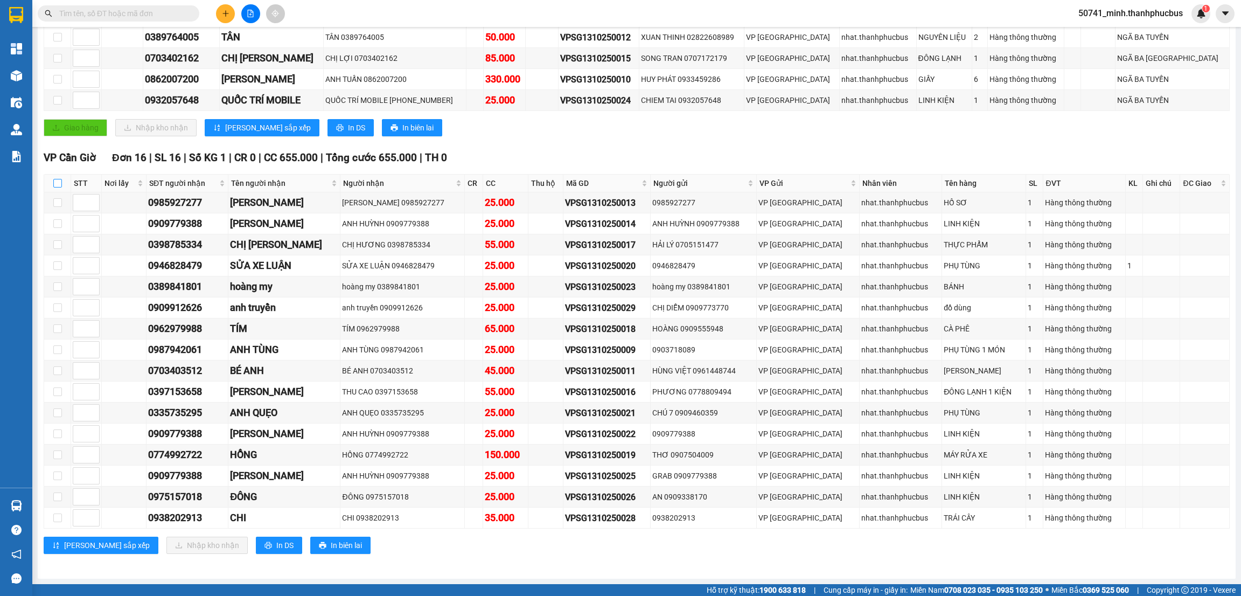
checkbox input "true"
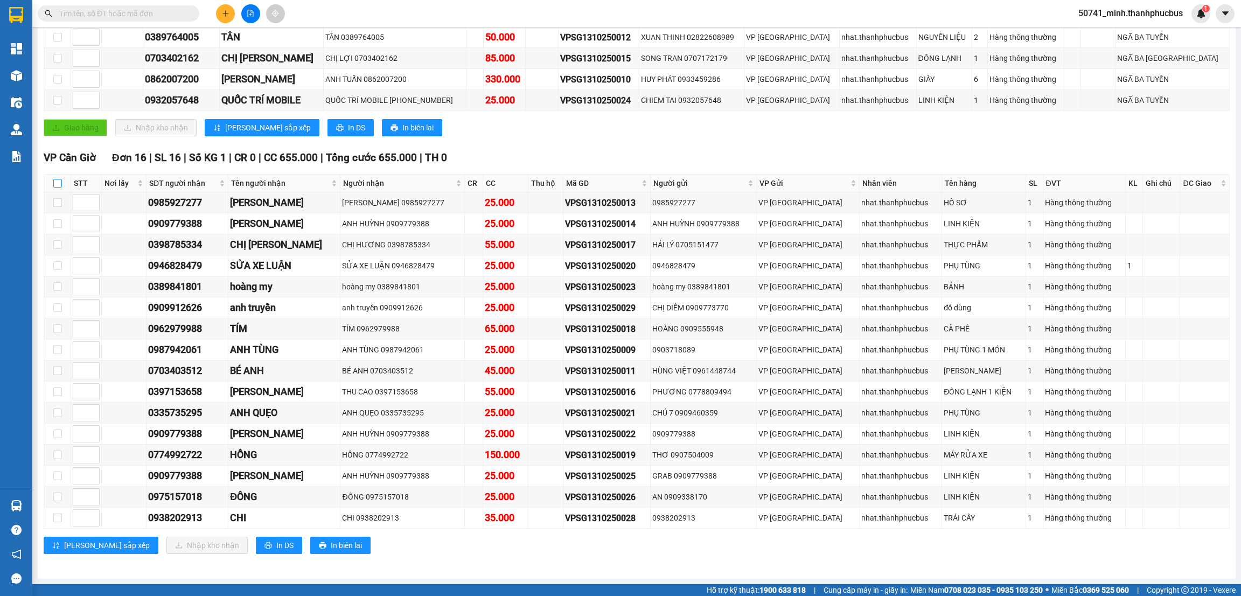
checkbox input "true"
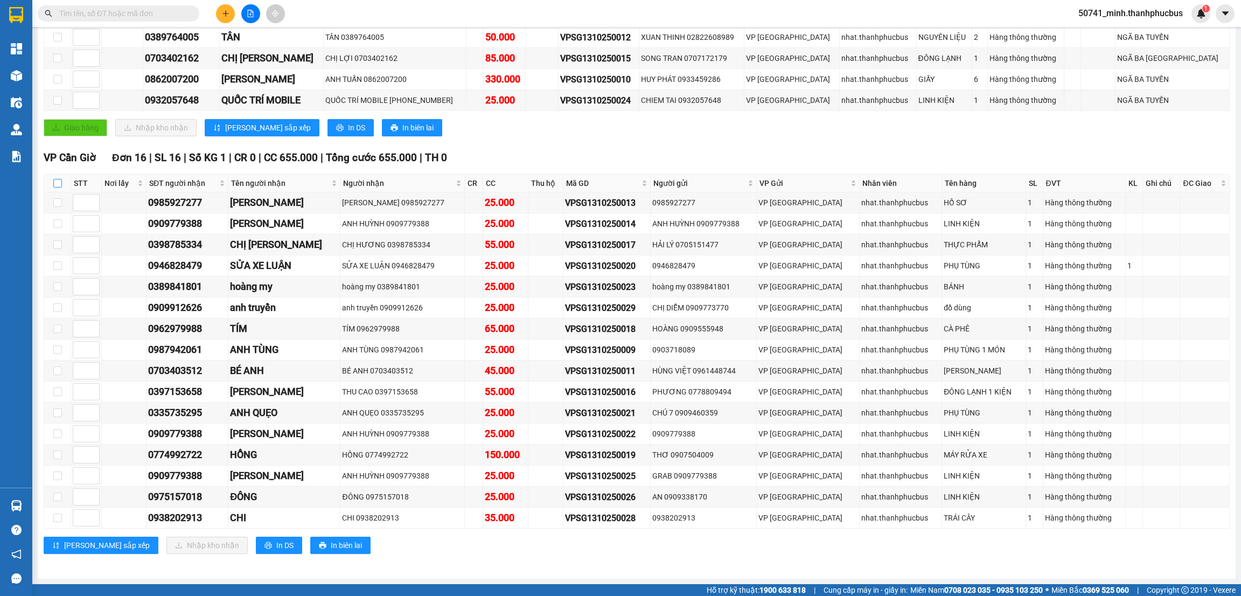
checkbox input "true"
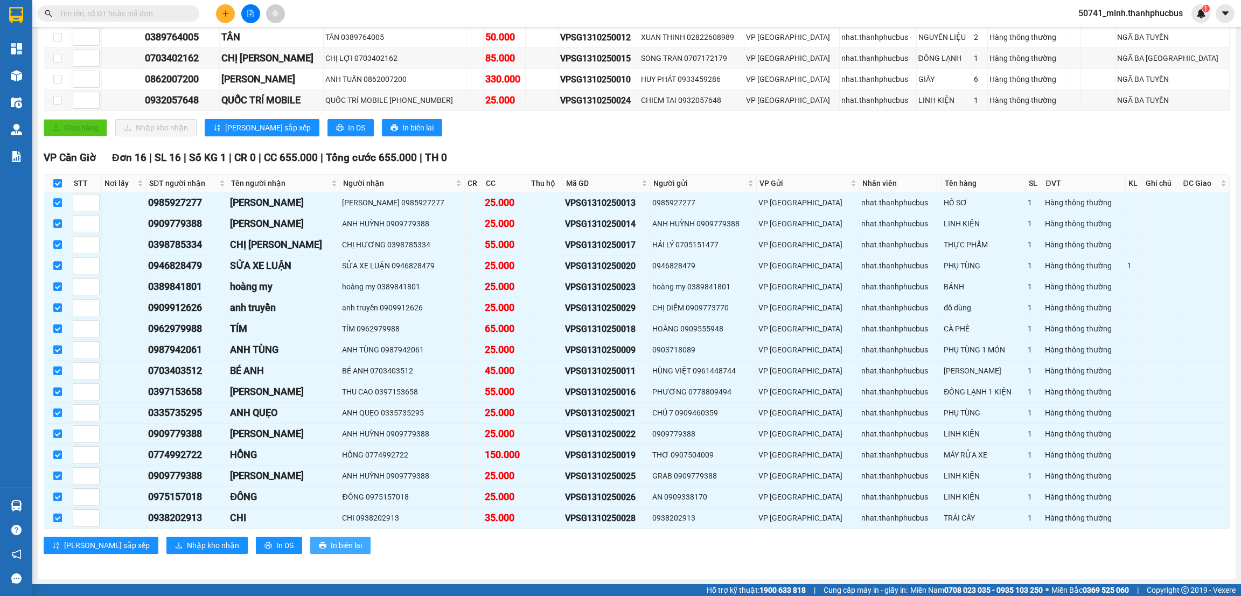
click at [331, 542] on span "In biên lai" at bounding box center [346, 545] width 31 height 12
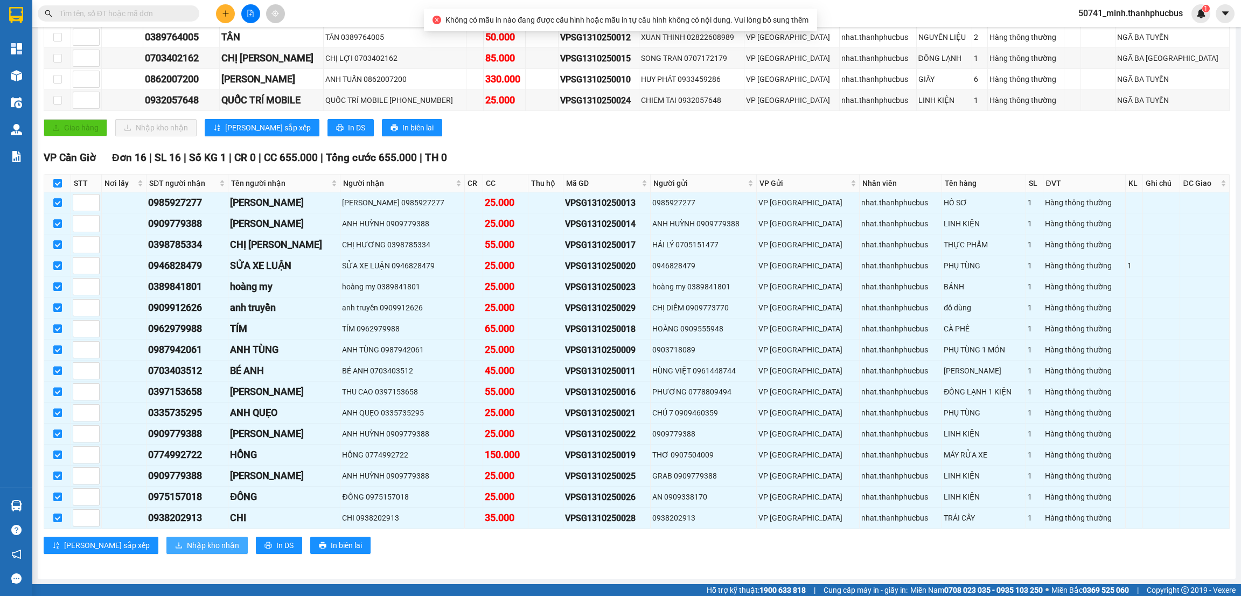
click at [187, 545] on span "Nhập kho nhận" at bounding box center [213, 545] width 52 height 12
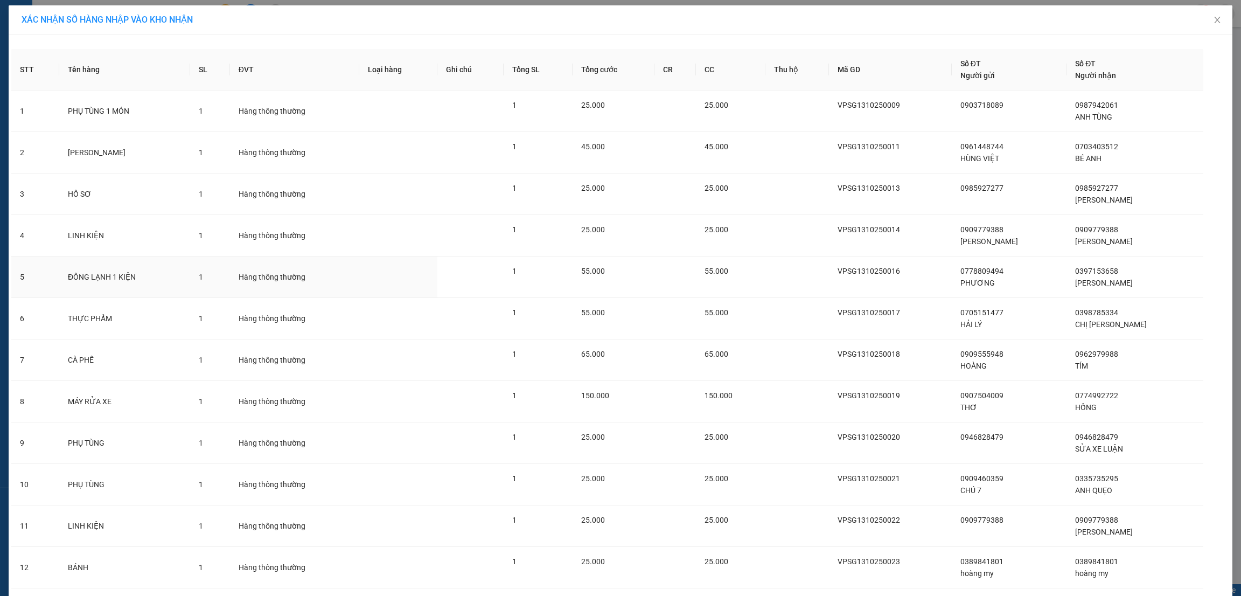
scroll to position [238, 0]
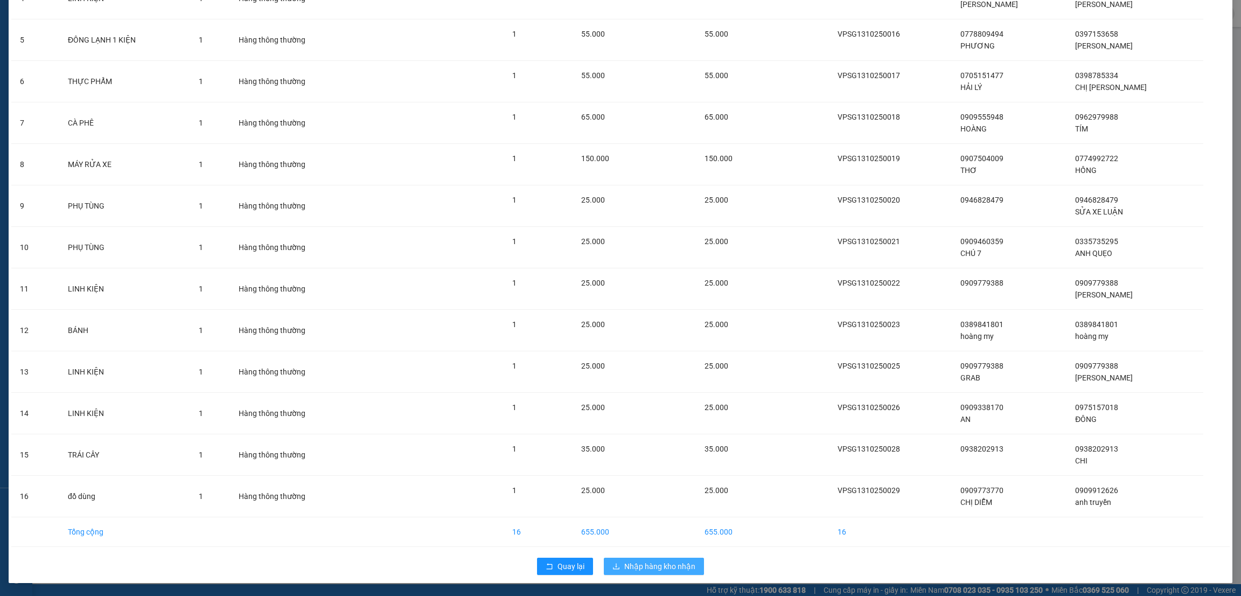
click at [641, 568] on span "Nhập hàng kho nhận" at bounding box center [659, 566] width 71 height 12
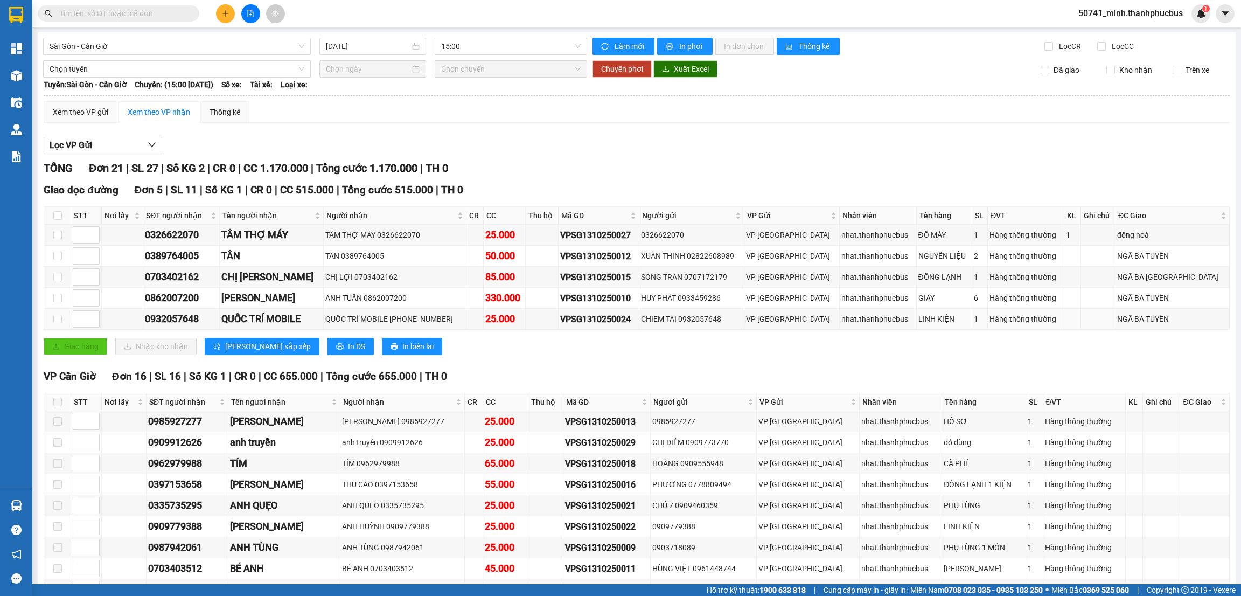
scroll to position [226, 0]
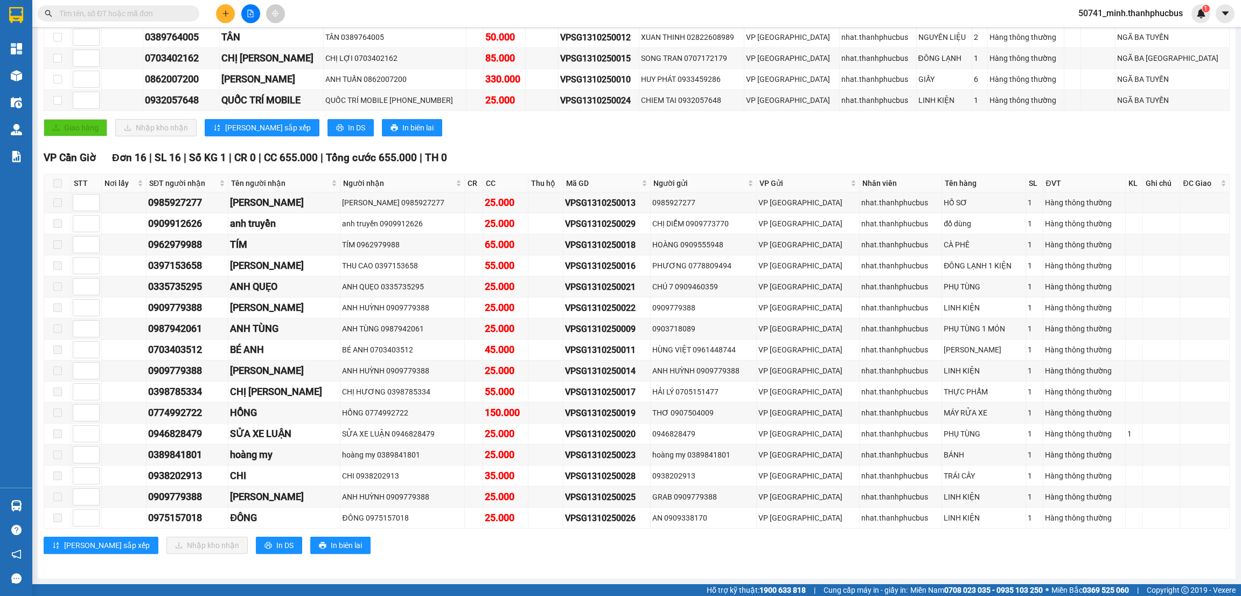
click at [57, 179] on span at bounding box center [57, 183] width 9 height 9
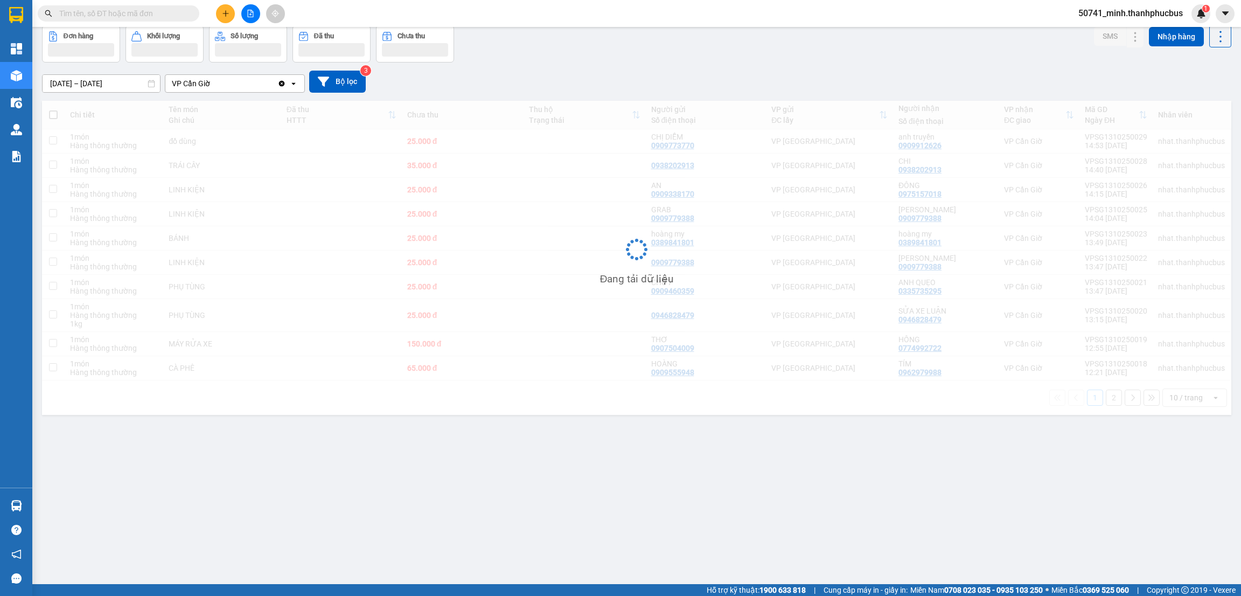
scroll to position [49, 0]
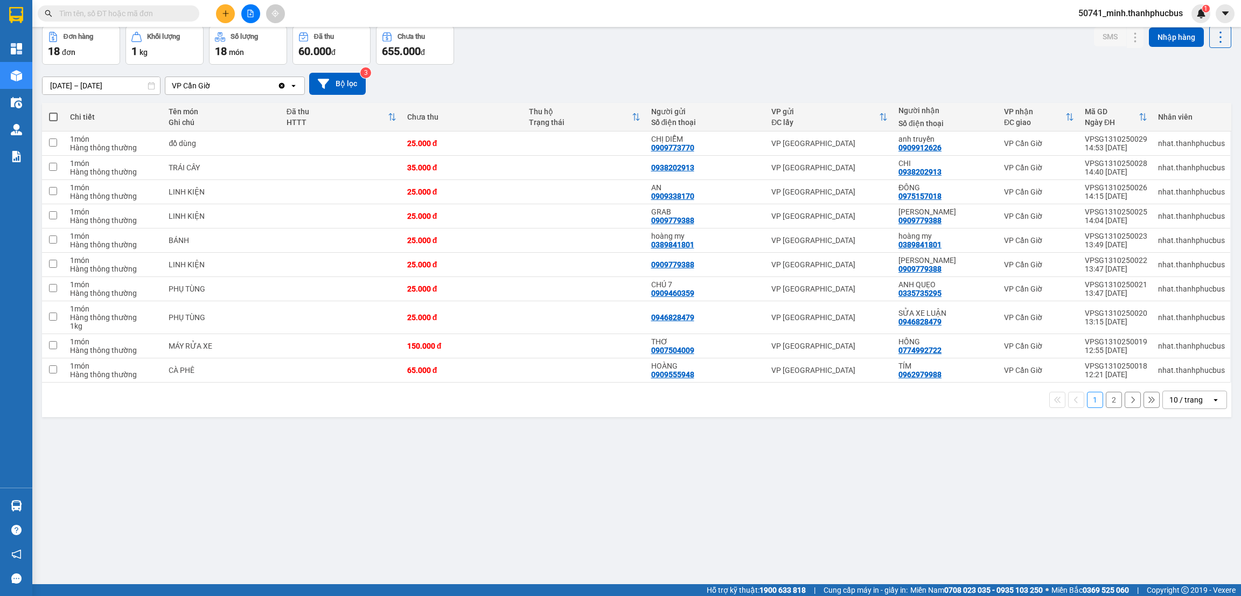
click at [1169, 401] on div "10 / trang" at bounding box center [1185, 399] width 33 height 11
click at [1171, 459] on span "20 / trang" at bounding box center [1175, 463] width 34 height 11
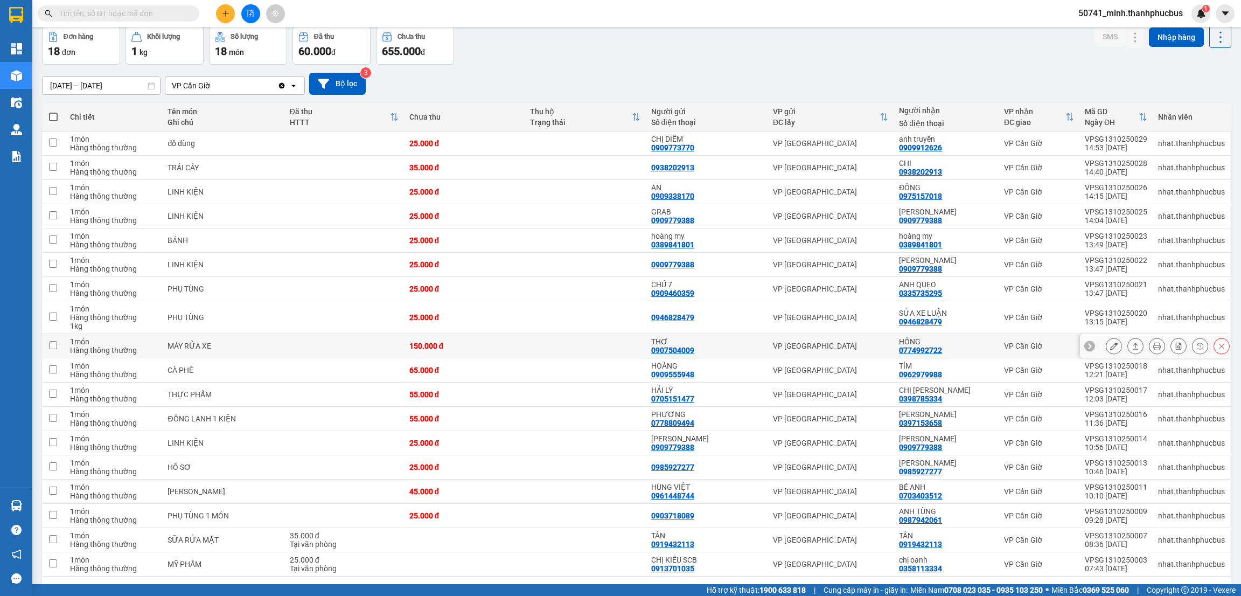
click at [305, 340] on td at bounding box center [344, 346] width 120 height 24
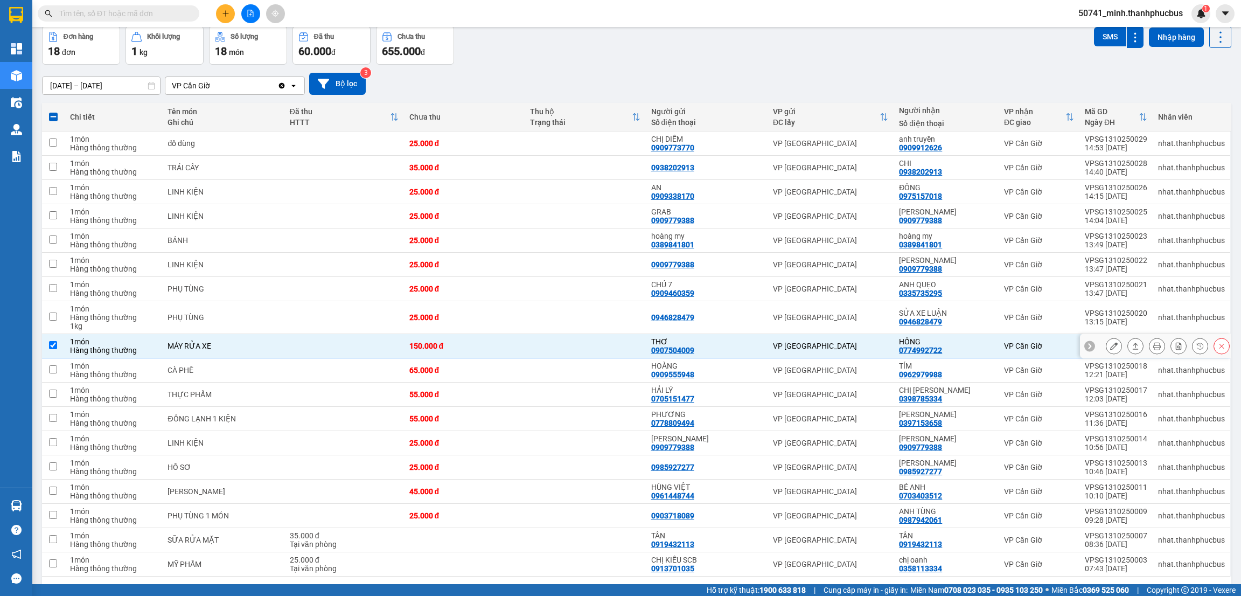
click at [51, 347] on input "checkbox" at bounding box center [53, 345] width 8 height 8
checkbox input "false"
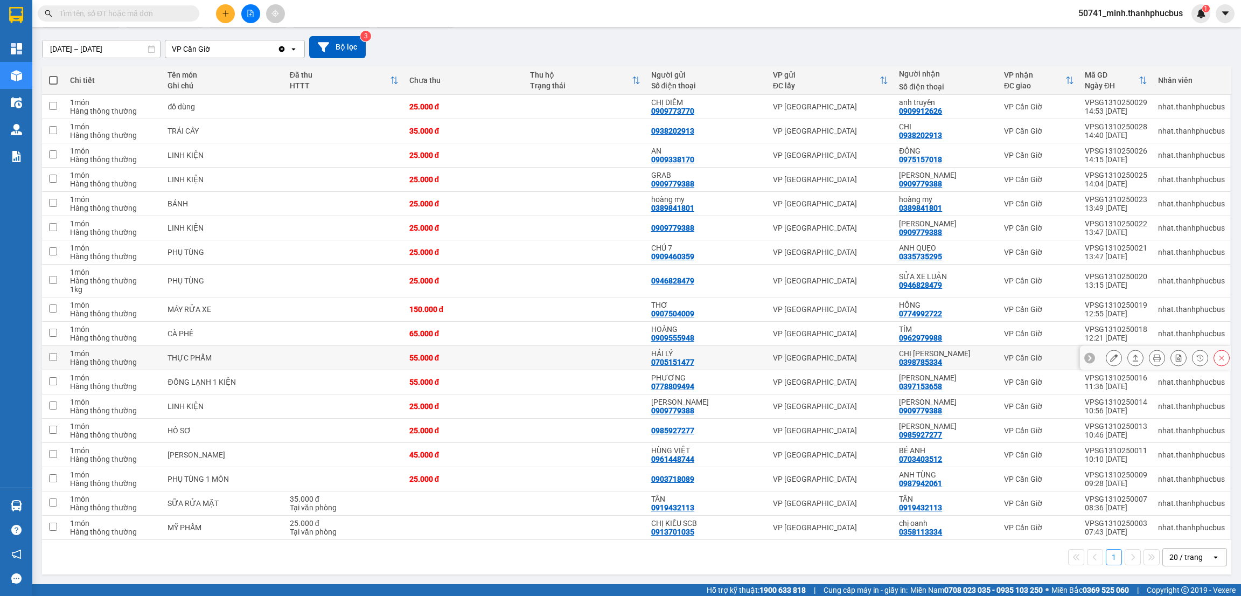
scroll to position [0, 0]
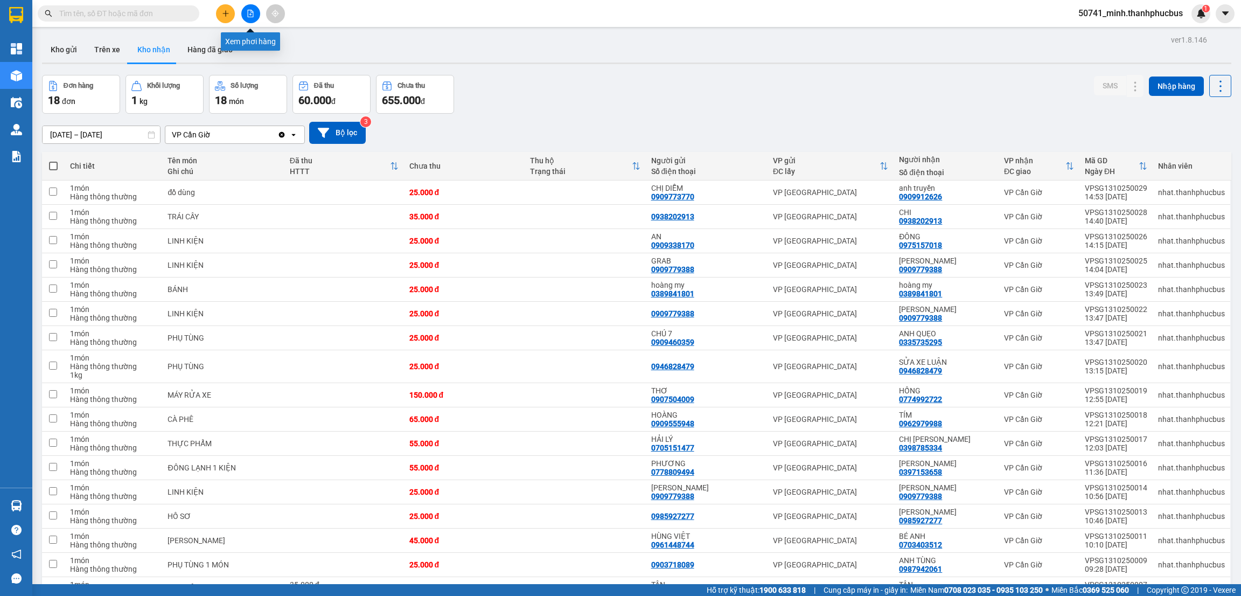
click at [251, 10] on icon "file-add" at bounding box center [251, 14] width 8 height 8
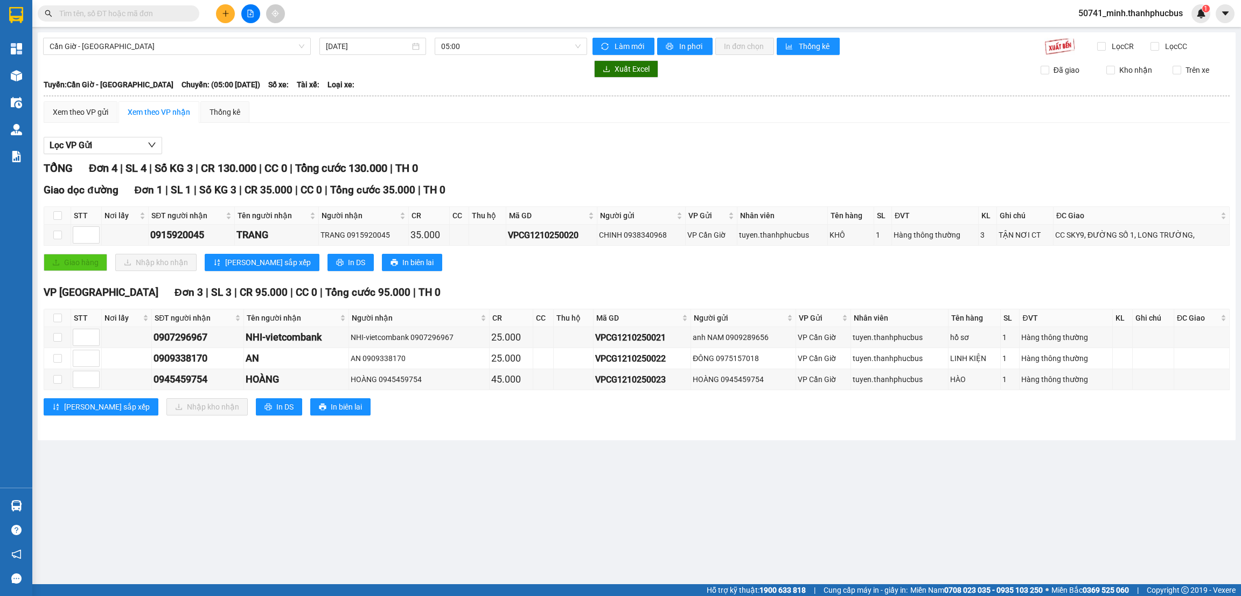
click at [146, 40] on span "Cần Giờ - [GEOGRAPHIC_DATA]" at bounding box center [177, 46] width 255 height 16
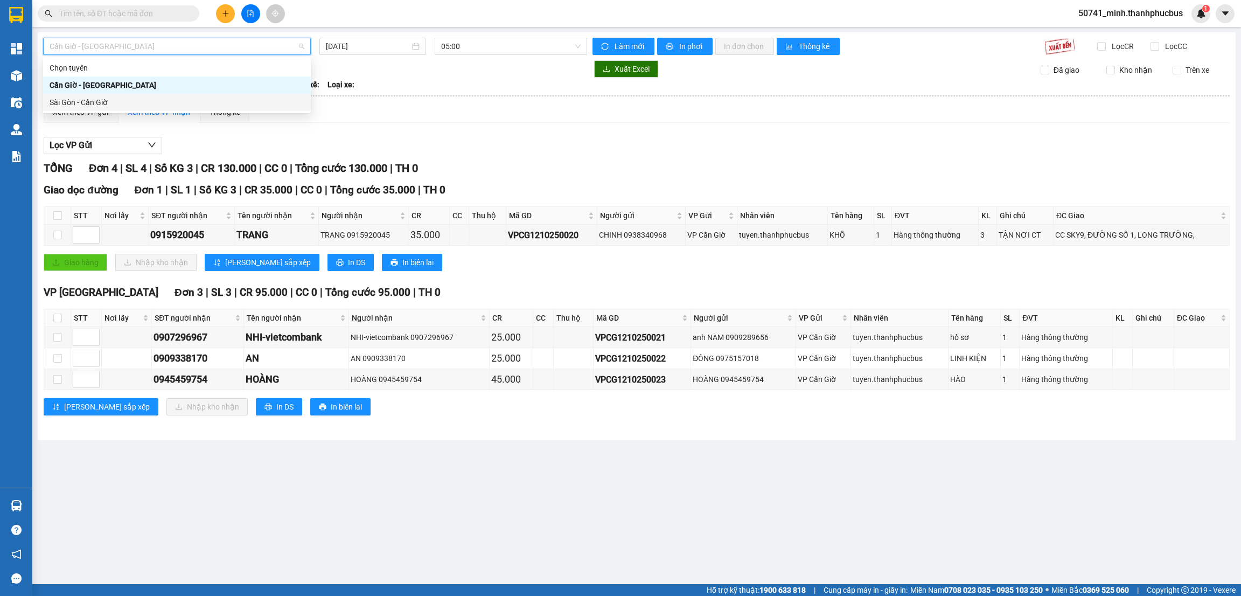
click at [128, 106] on div "Sài Gòn - Cần Giờ" at bounding box center [177, 102] width 255 height 12
type input "[DATE]"
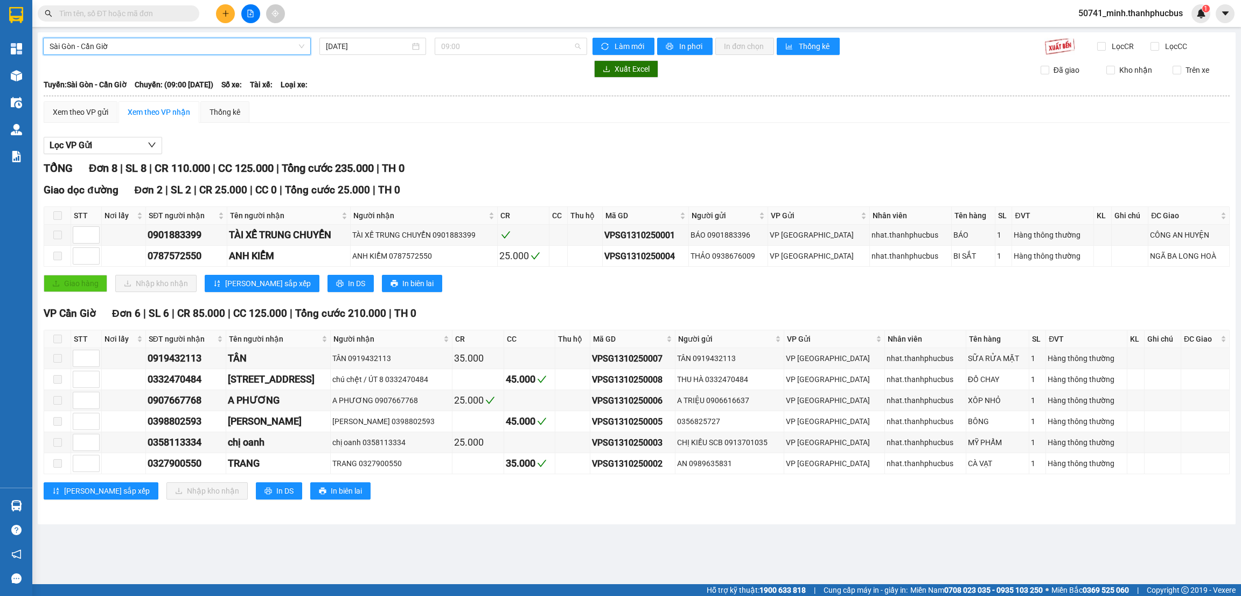
click at [509, 47] on span "09:00" at bounding box center [510, 46] width 139 height 16
click at [453, 136] on div "15:00" at bounding box center [483, 137] width 84 height 12
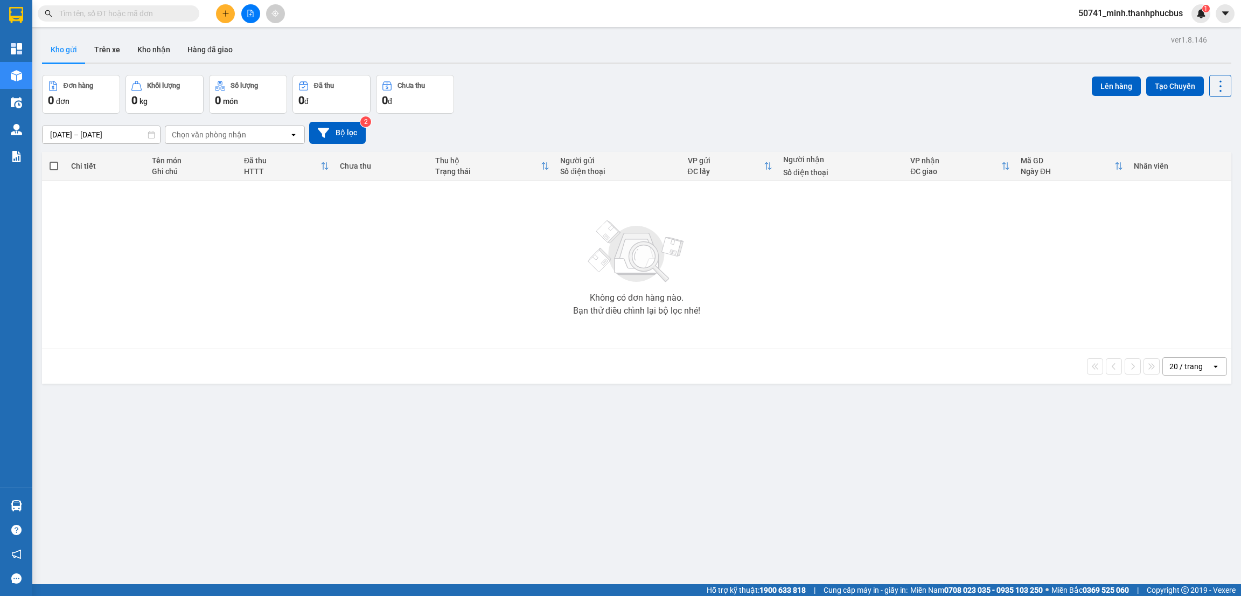
click at [102, 45] on button "Trên xe" at bounding box center [107, 50] width 43 height 26
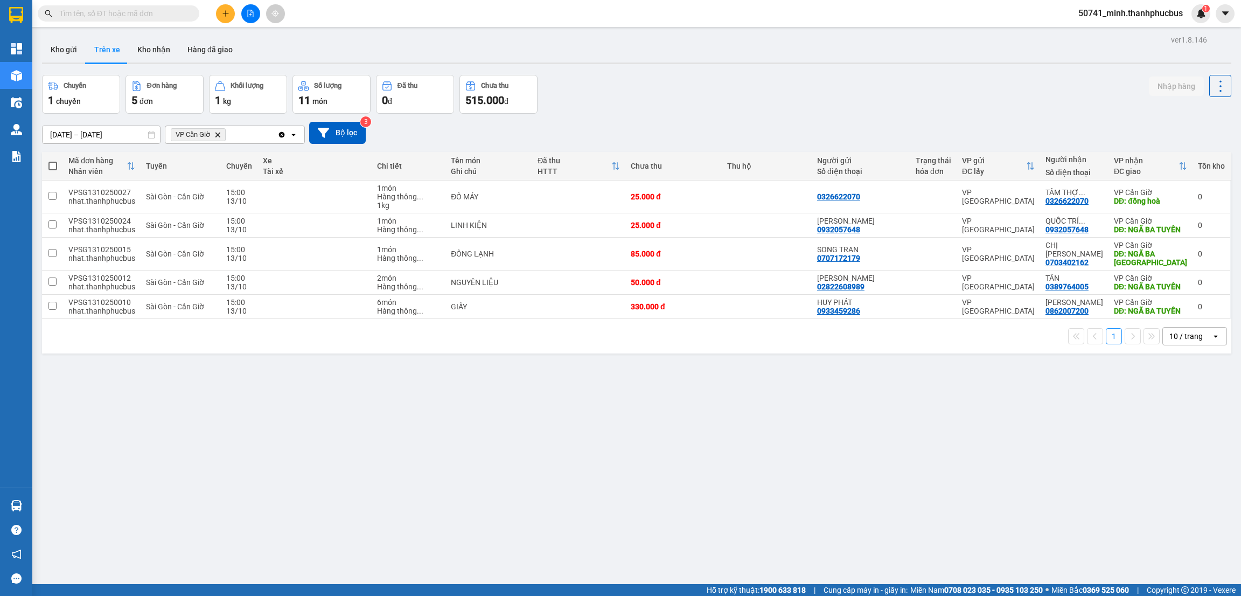
click at [145, 45] on button "Kho nhận" at bounding box center [154, 50] width 50 height 26
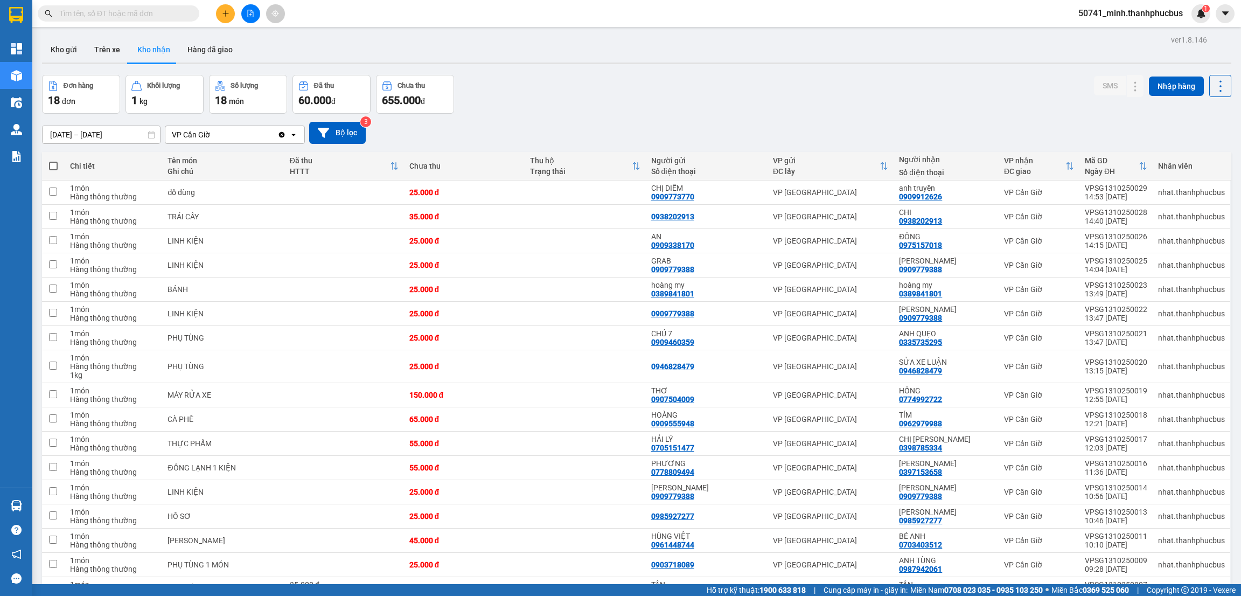
scroll to position [88, 0]
